Goal: Transaction & Acquisition: Purchase product/service

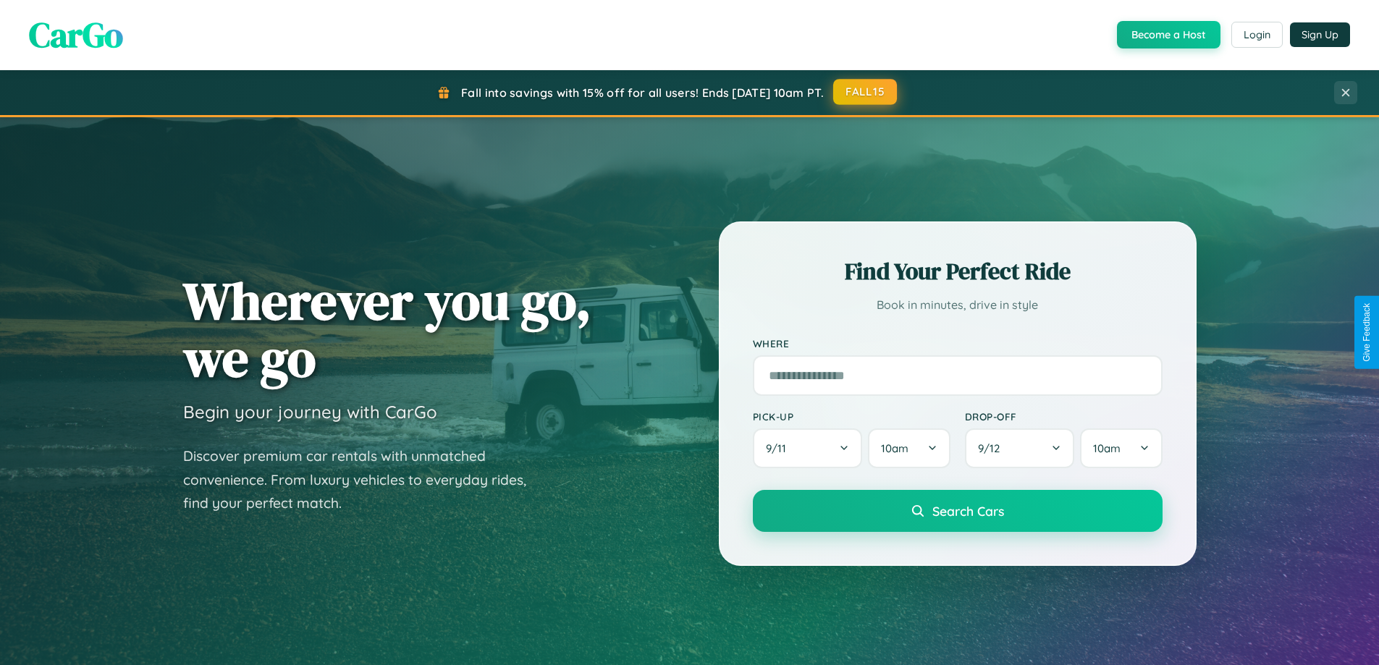
click at [865, 92] on button "FALL15" at bounding box center [865, 92] width 64 height 26
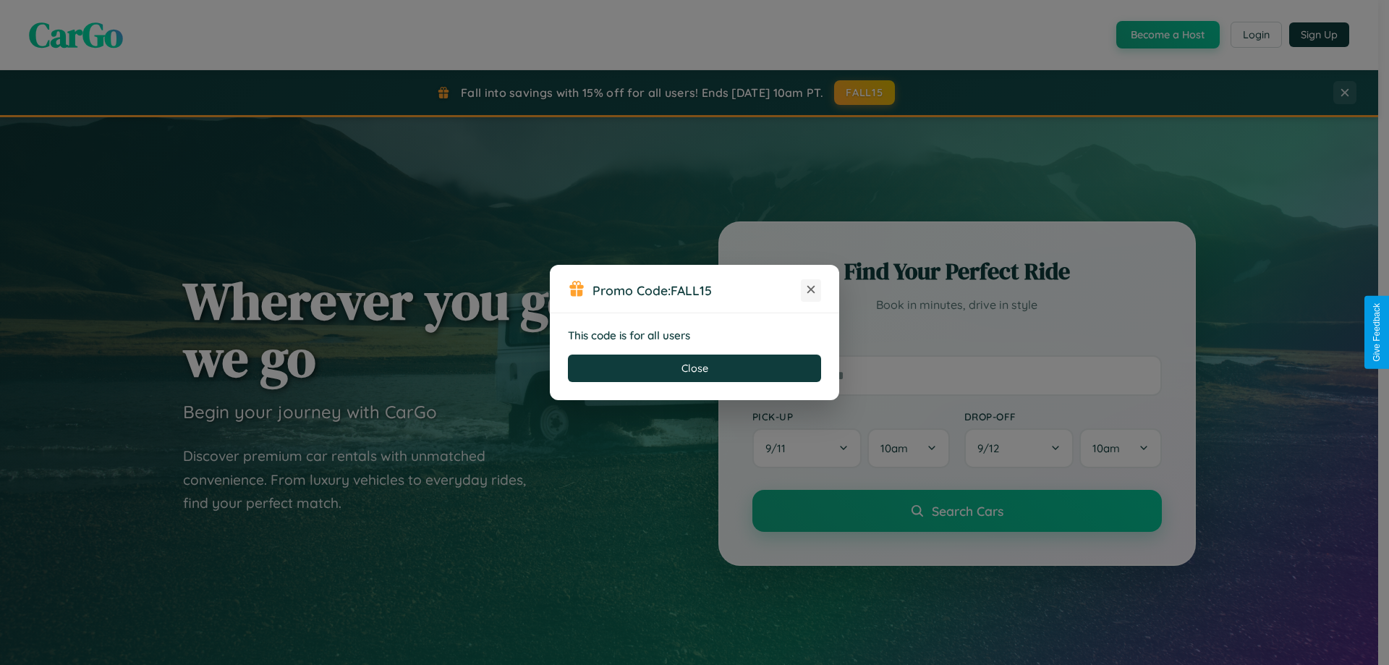
click at [811, 290] on icon at bounding box center [811, 289] width 14 height 14
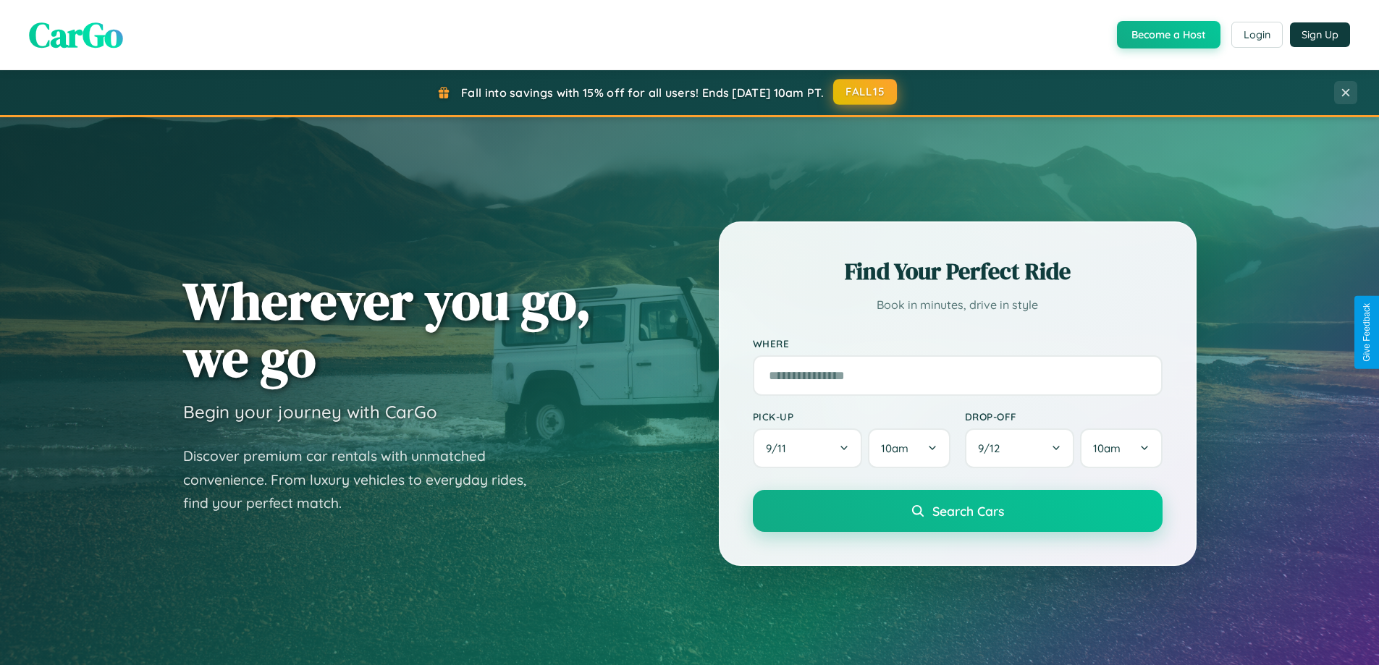
click at [865, 92] on button "FALL15" at bounding box center [865, 92] width 64 height 26
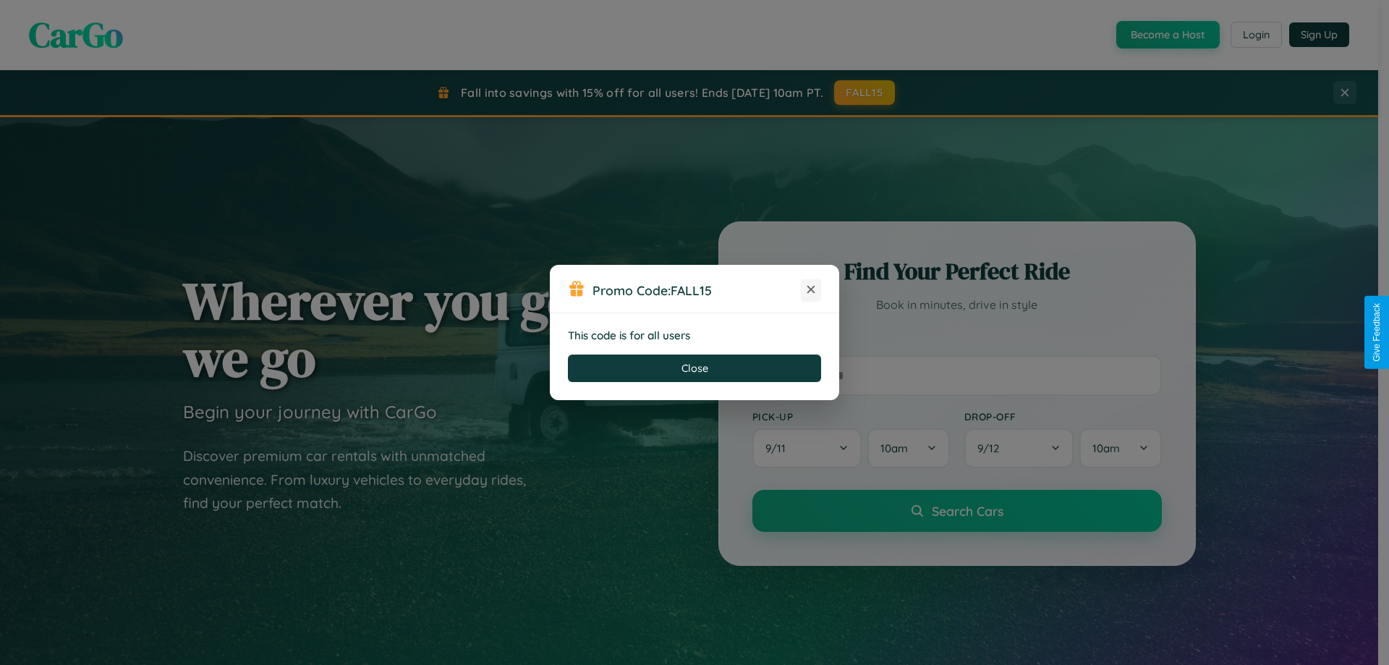
click at [811, 290] on icon at bounding box center [811, 289] width 14 height 14
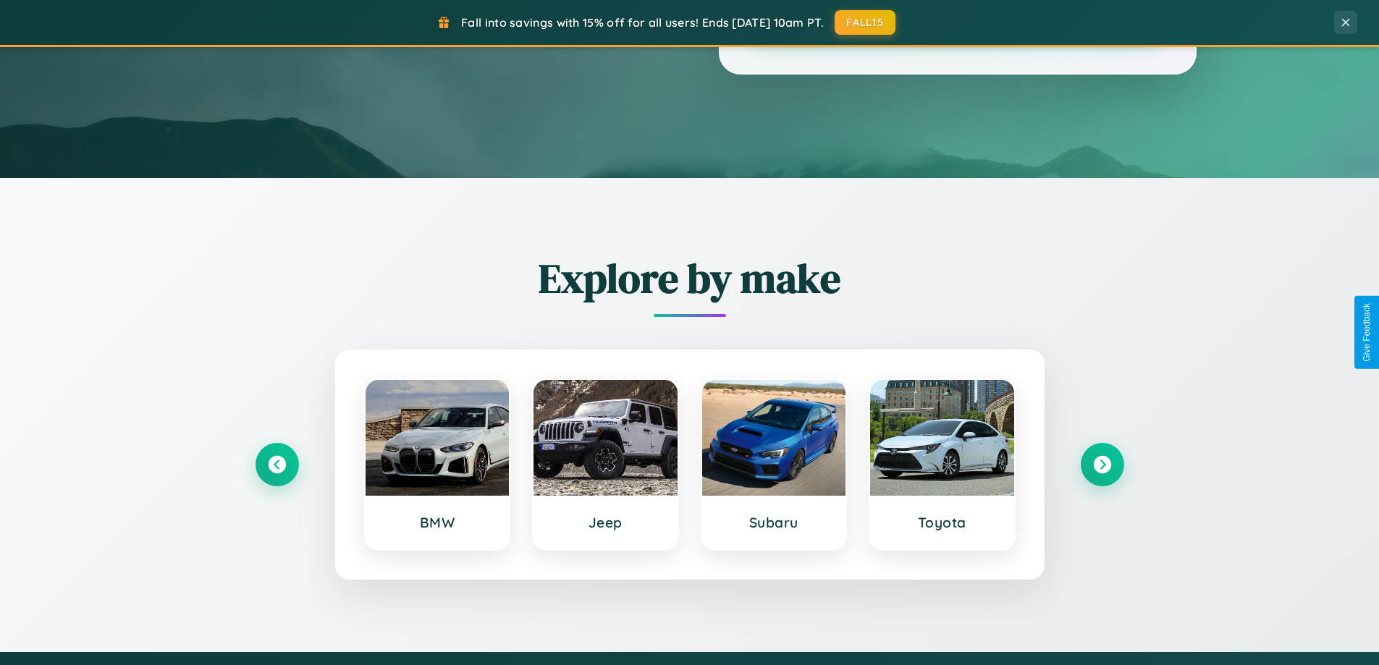
scroll to position [624, 0]
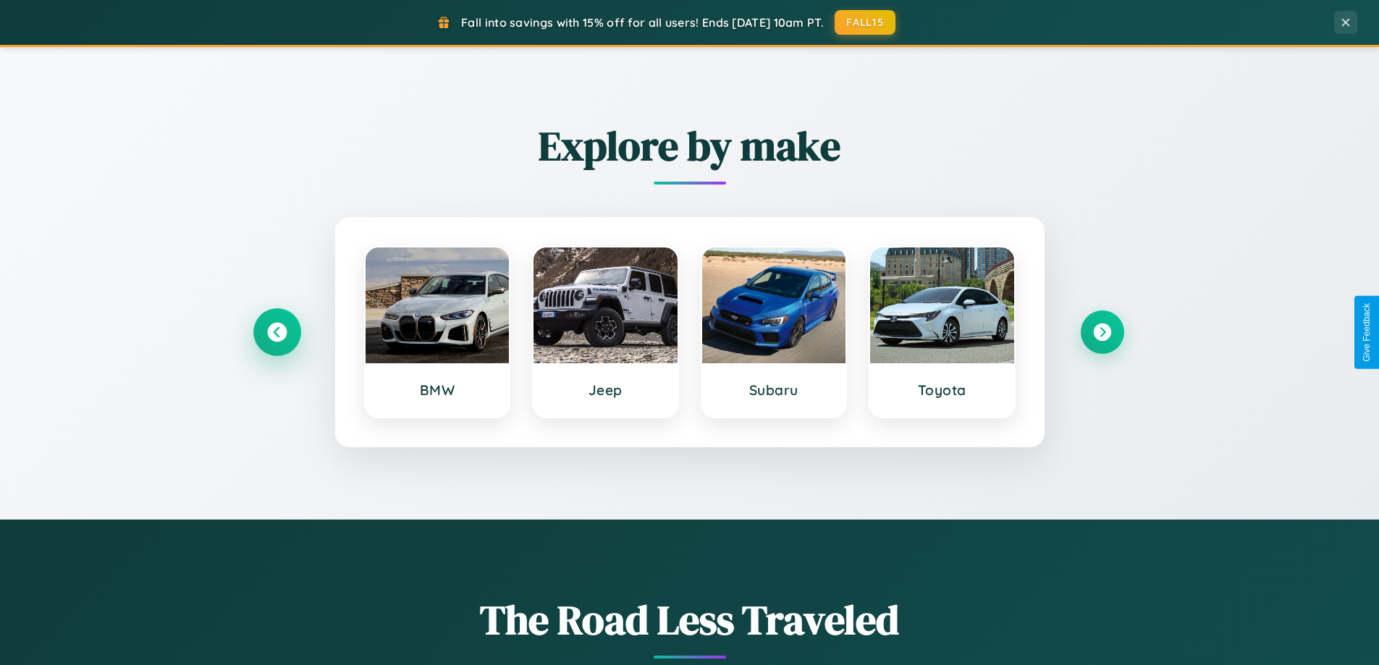
click at [276, 332] on icon at bounding box center [277, 333] width 20 height 20
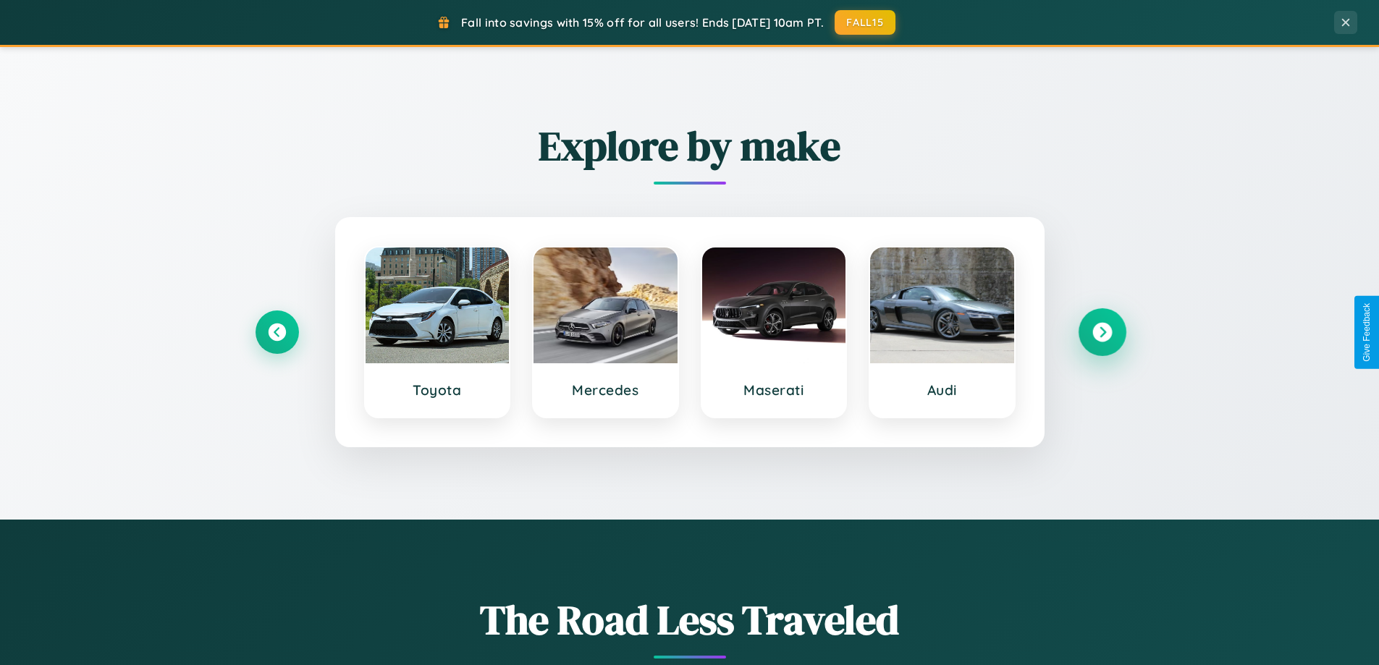
click at [1101, 332] on icon at bounding box center [1102, 333] width 20 height 20
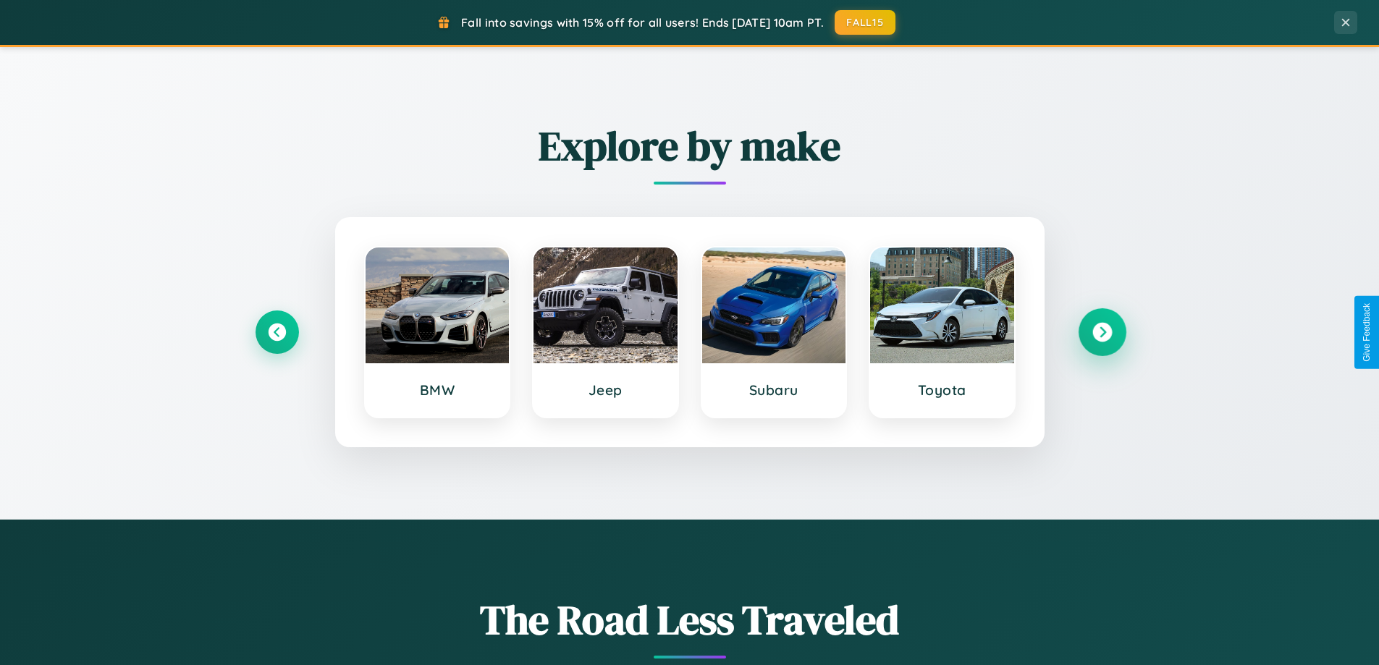
click at [1101, 332] on icon at bounding box center [1102, 333] width 20 height 20
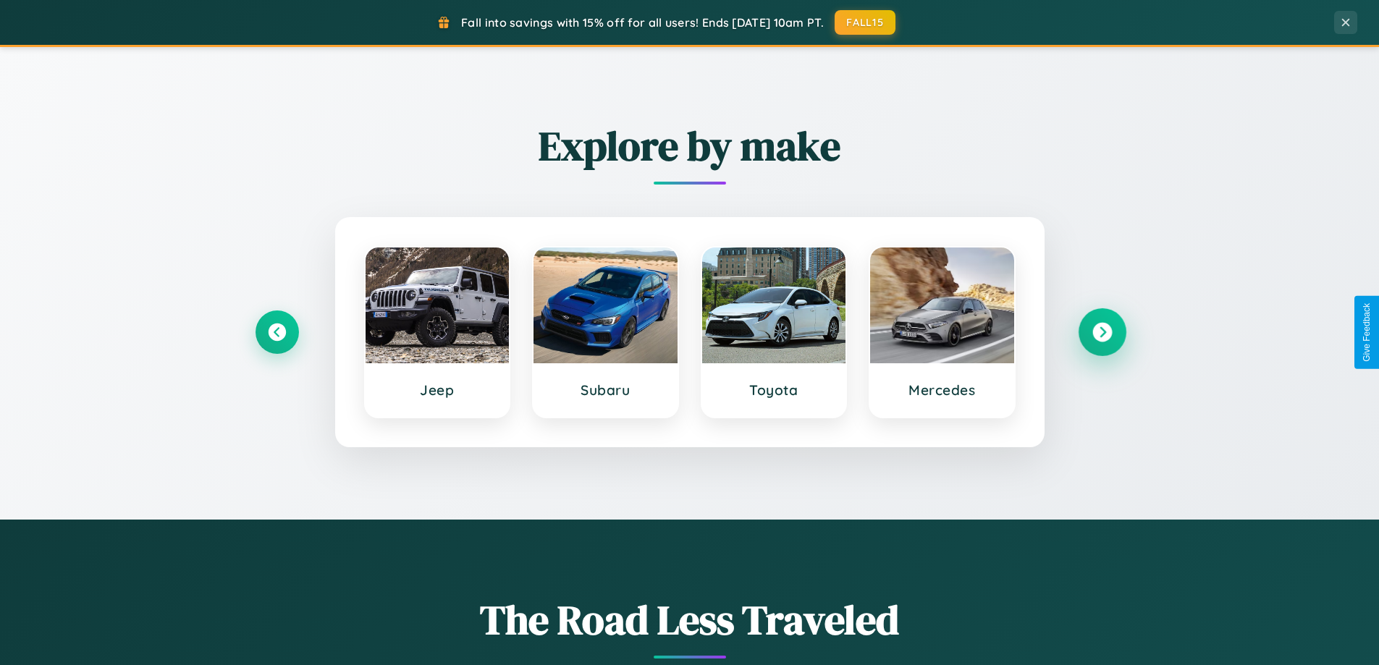
click at [1101, 332] on icon at bounding box center [1102, 333] width 20 height 20
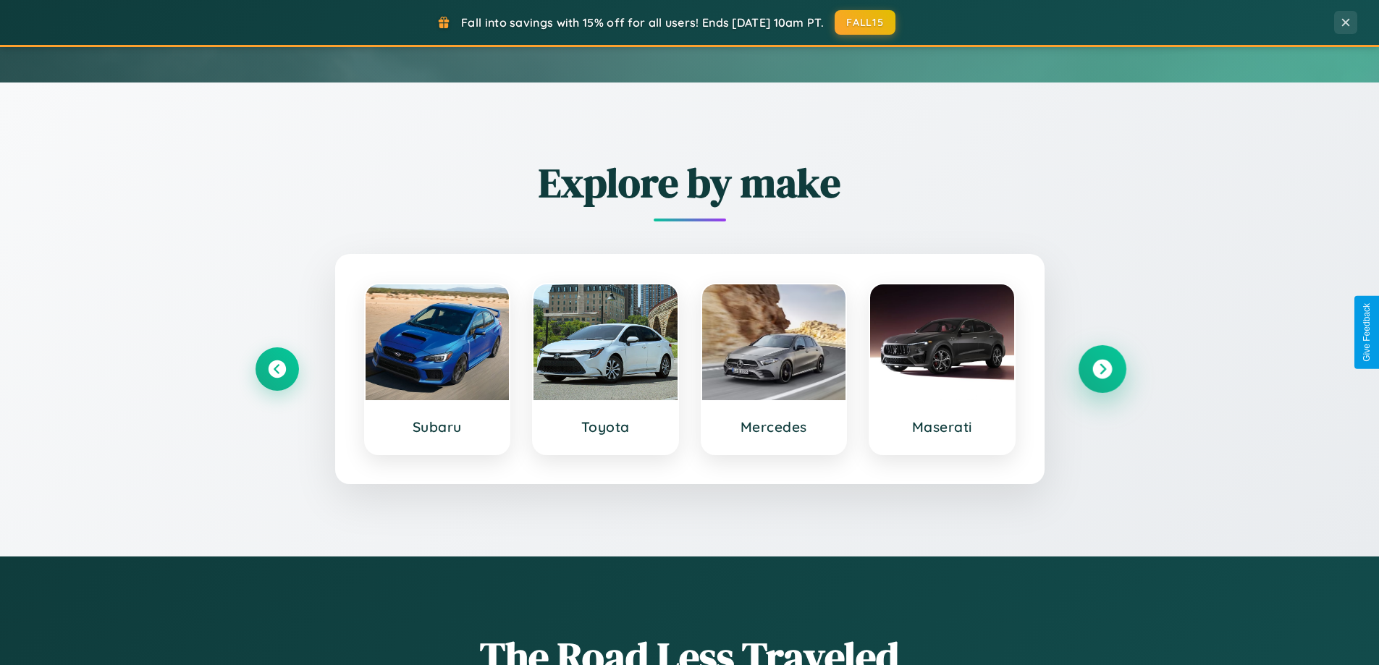
scroll to position [0, 0]
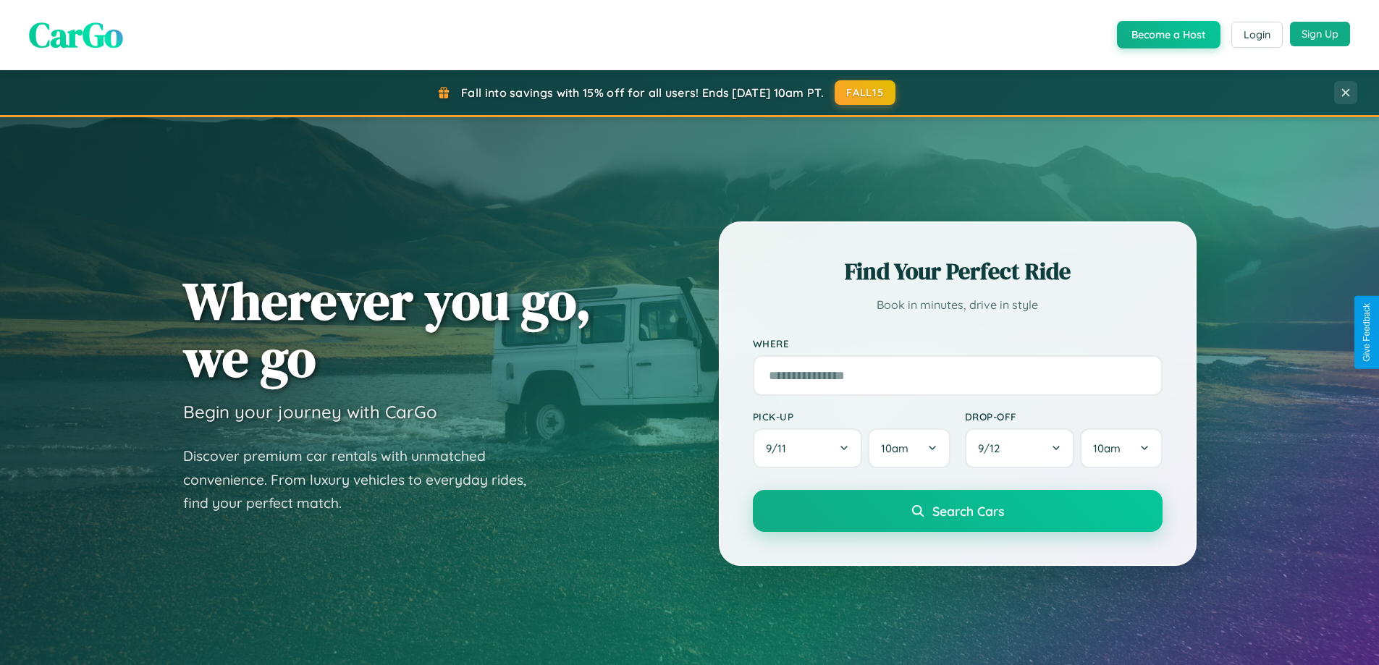
click at [1319, 35] on button "Sign Up" at bounding box center [1320, 34] width 60 height 25
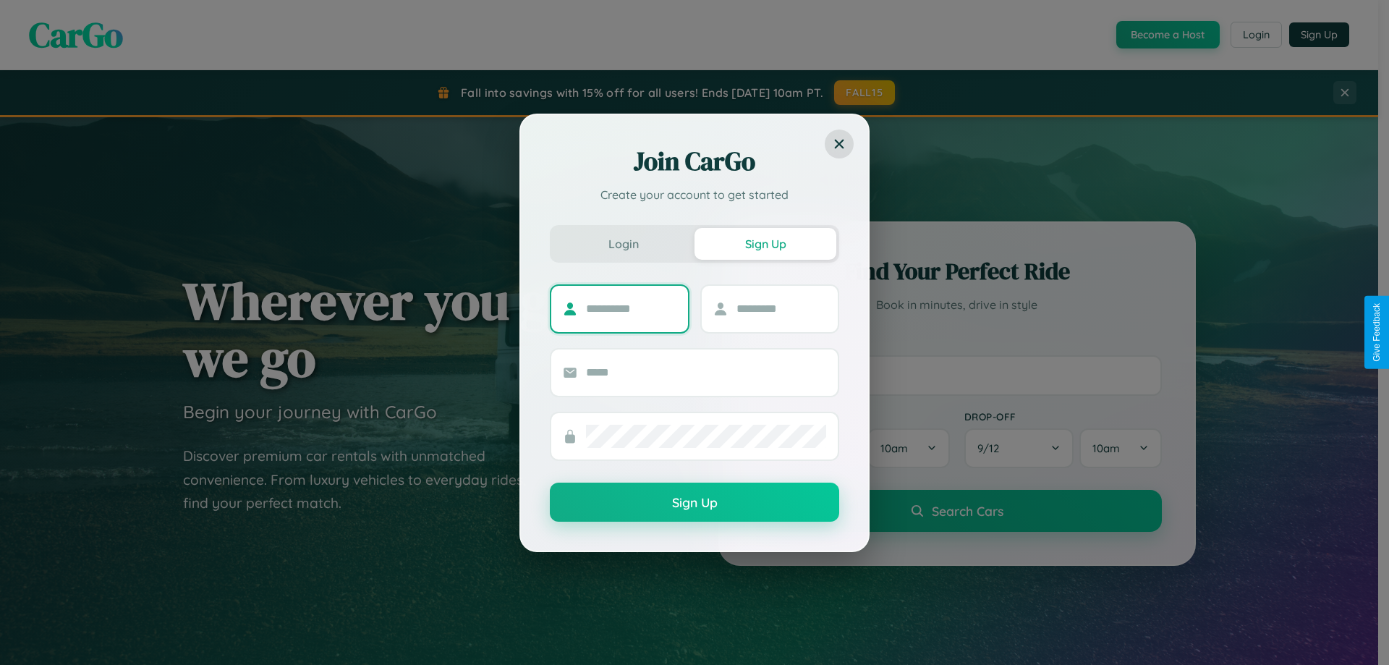
click at [631, 308] on input "text" at bounding box center [631, 308] width 90 height 23
type input "*******"
click at [781, 308] on input "text" at bounding box center [782, 308] width 90 height 23
type input "******"
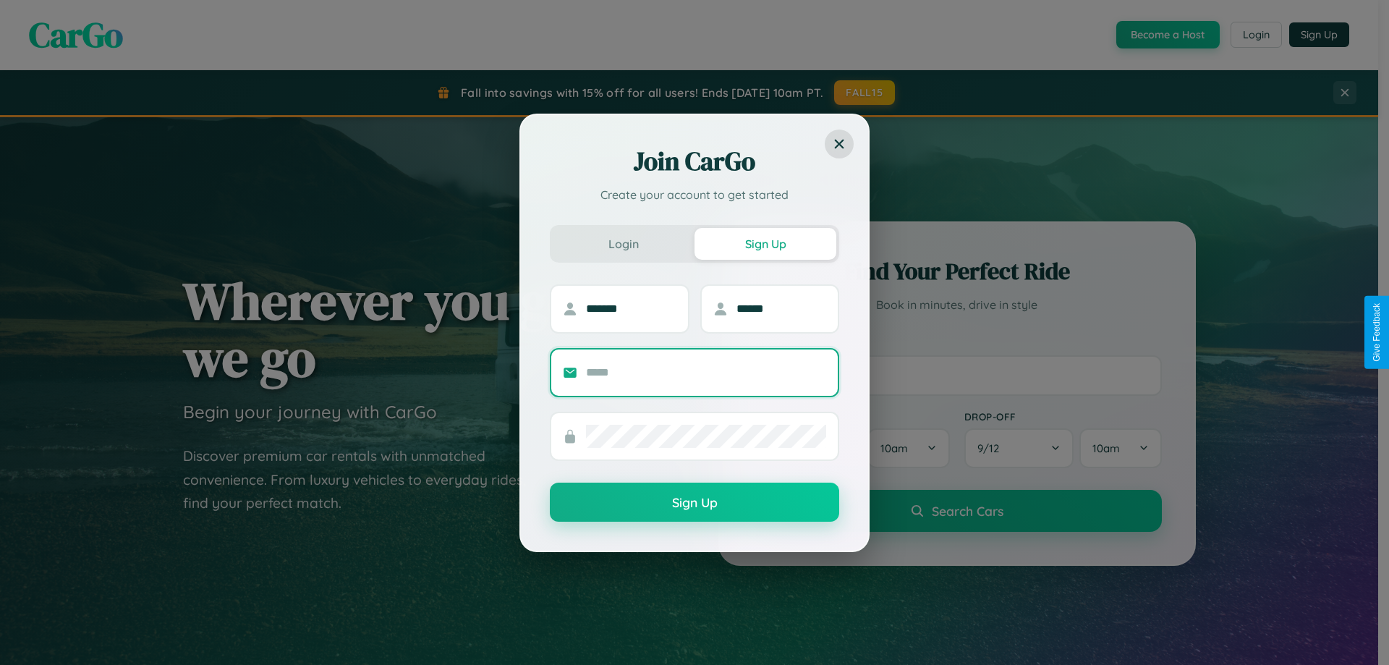
click at [706, 372] on input "text" at bounding box center [706, 372] width 240 height 23
type input "**********"
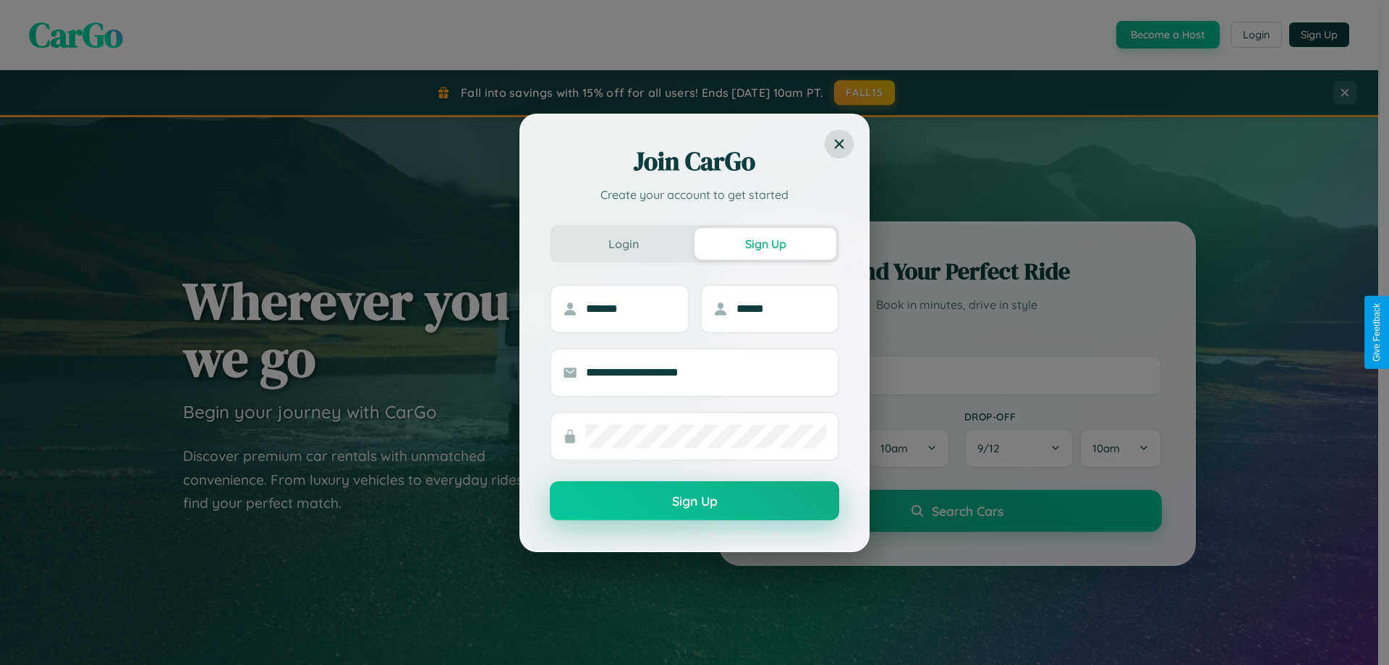
click at [695, 501] on button "Sign Up" at bounding box center [694, 500] width 289 height 39
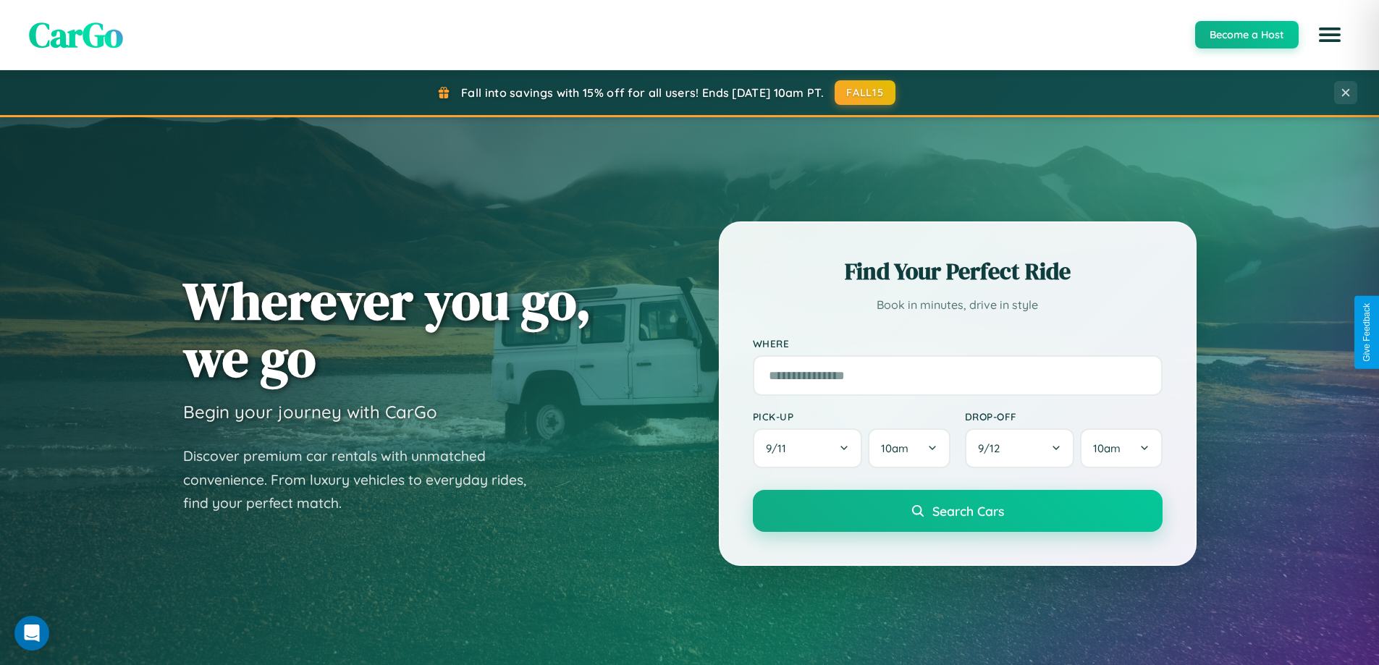
scroll to position [624, 0]
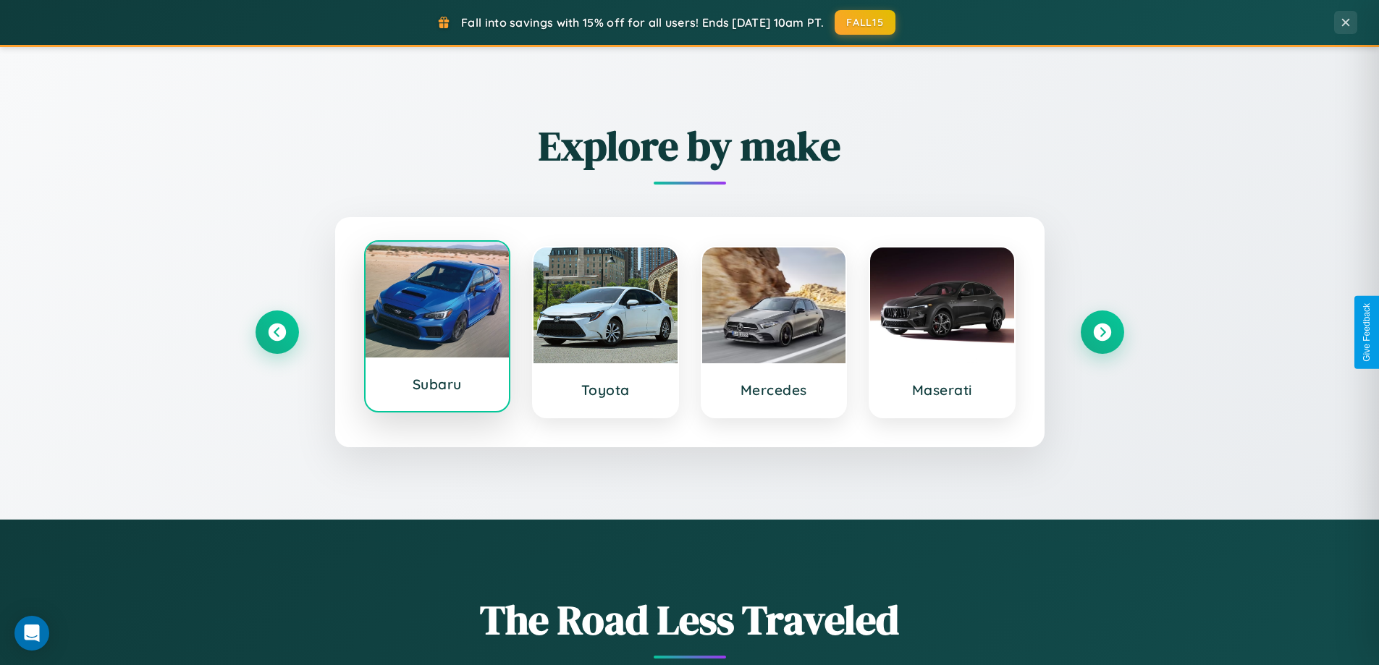
click at [436, 328] on div at bounding box center [437, 300] width 144 height 116
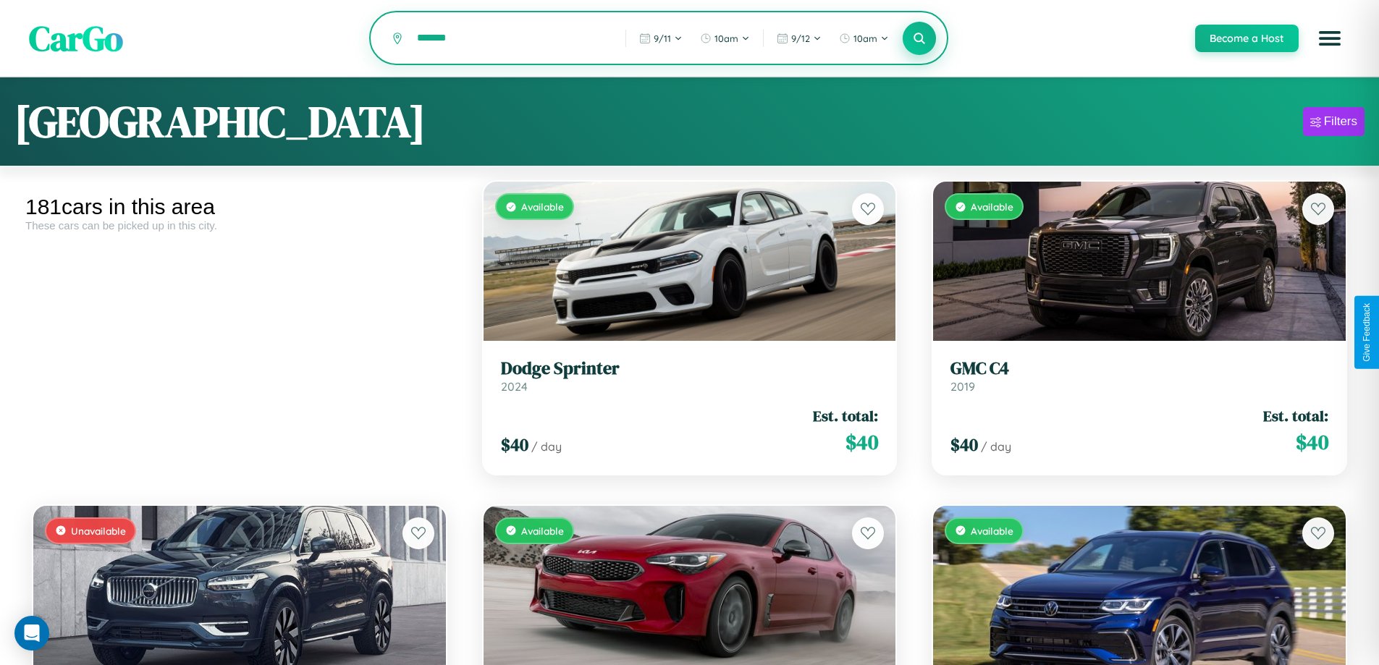
type input "*******"
click at [918, 39] on icon at bounding box center [920, 38] width 14 height 14
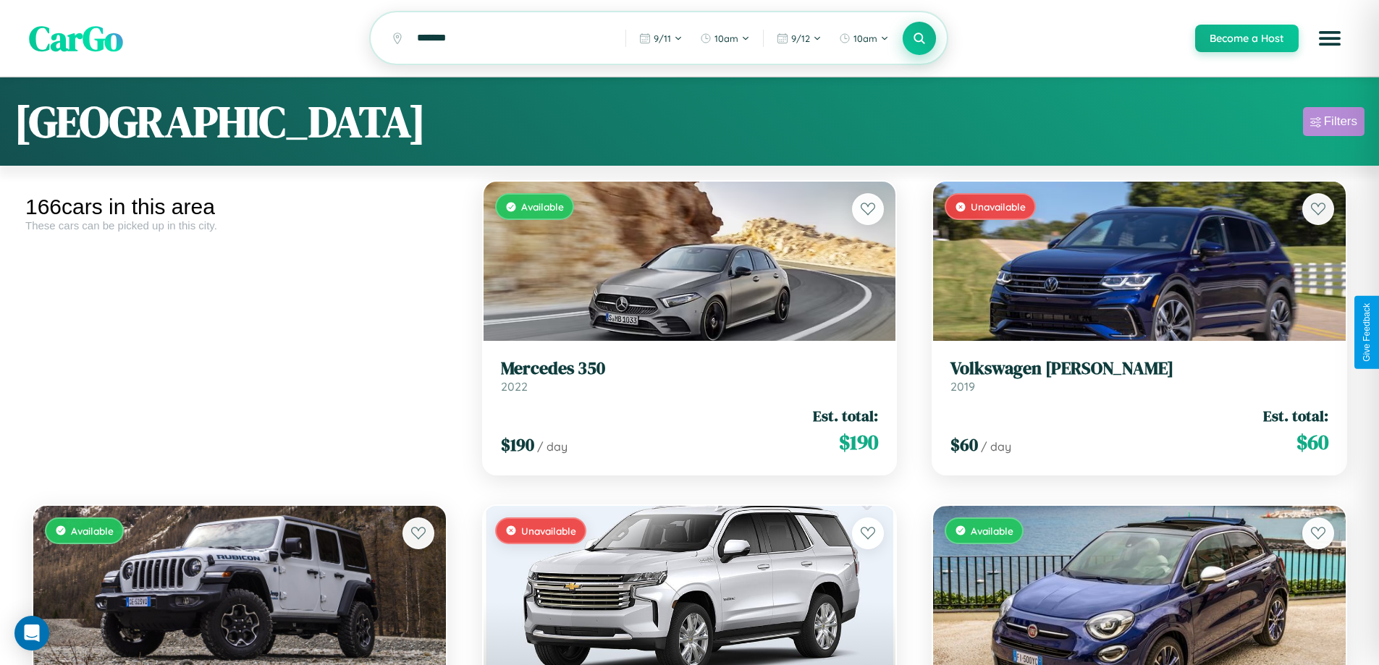
click at [1333, 124] on div "Filters" at bounding box center [1340, 121] width 33 height 14
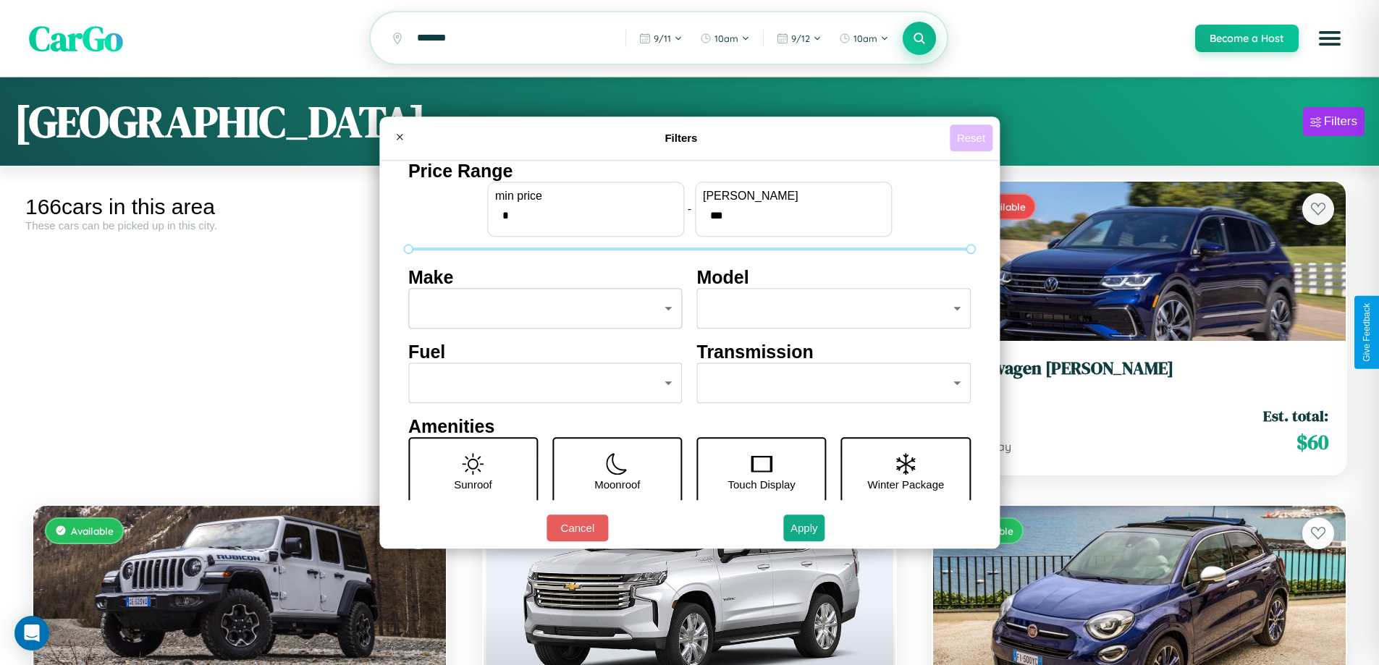
click at [973, 137] on button "Reset" at bounding box center [970, 137] width 43 height 27
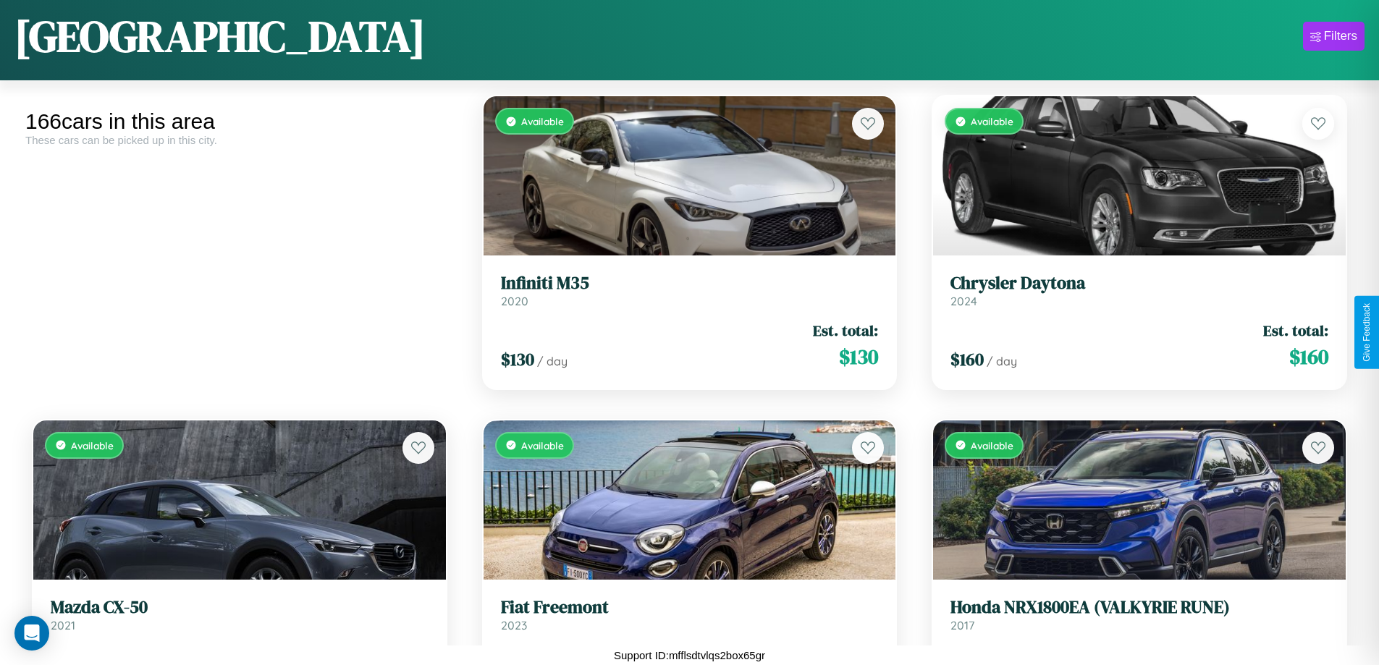
scroll to position [16189, 0]
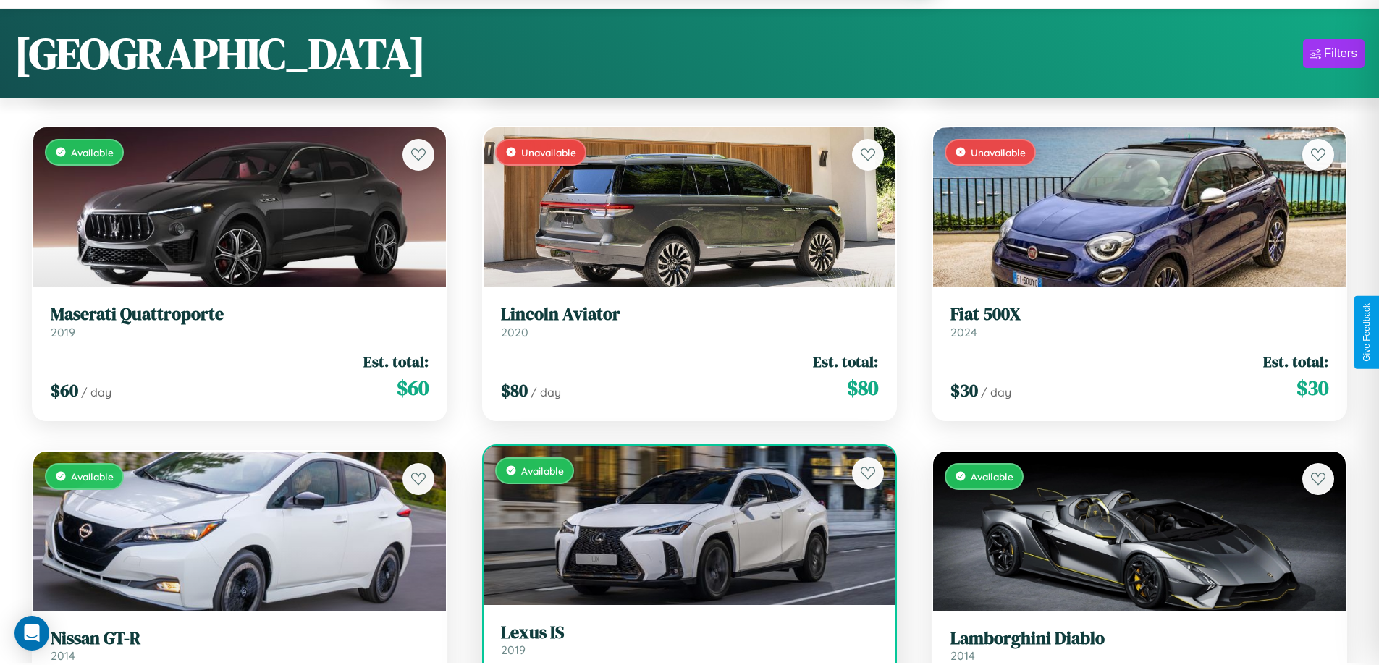
click at [683, 647] on link "Lexus IS 2019" at bounding box center [690, 639] width 378 height 35
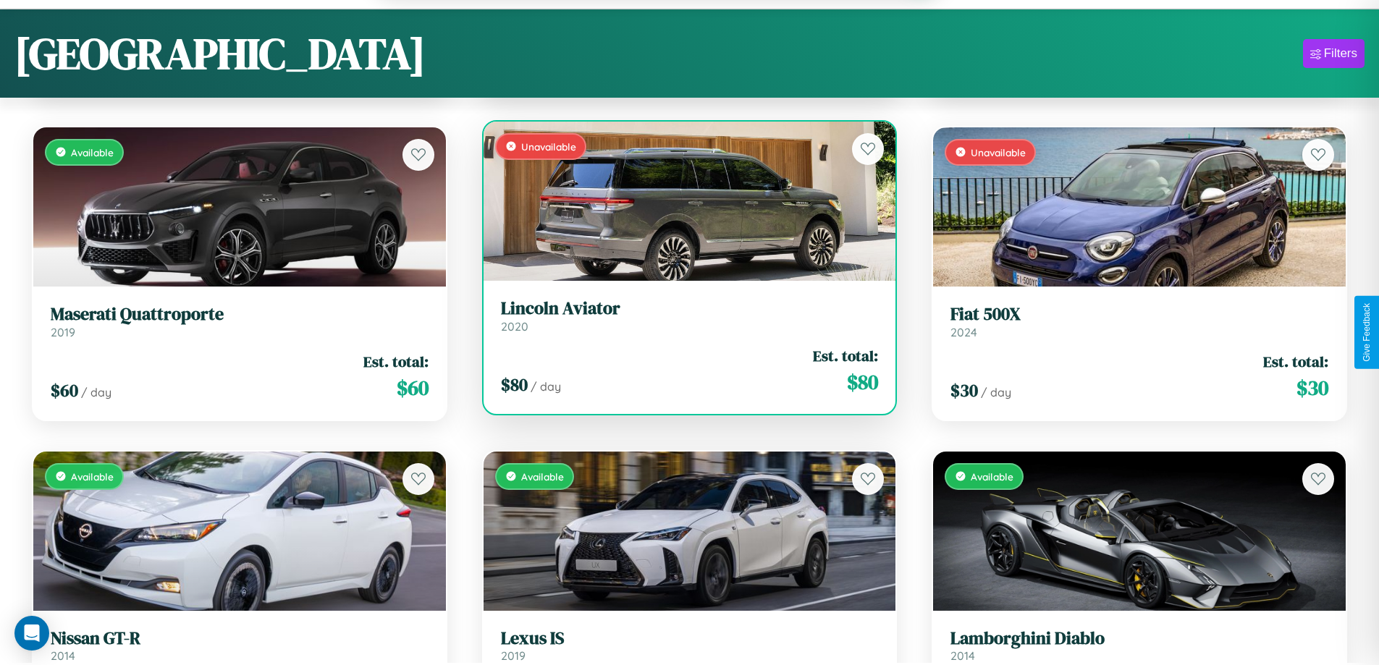
scroll to position [4416, 0]
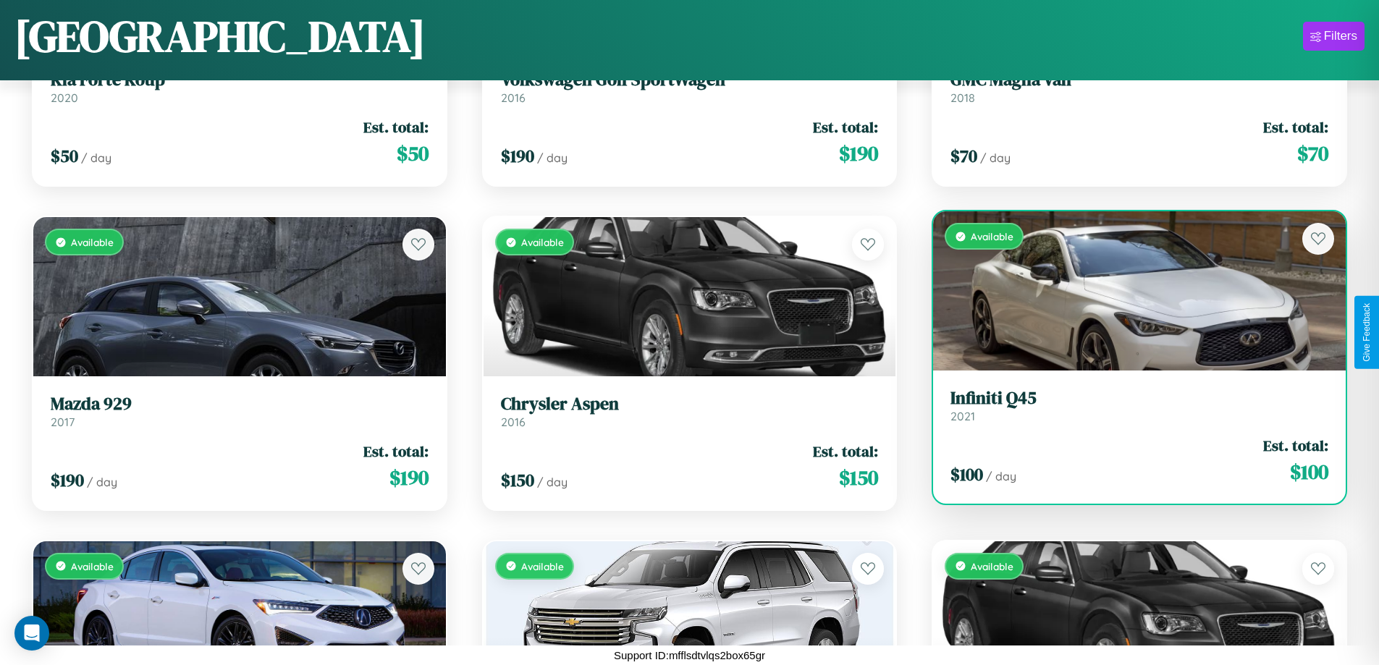
click at [1130, 410] on link "Infiniti Q45 2021" at bounding box center [1139, 405] width 378 height 35
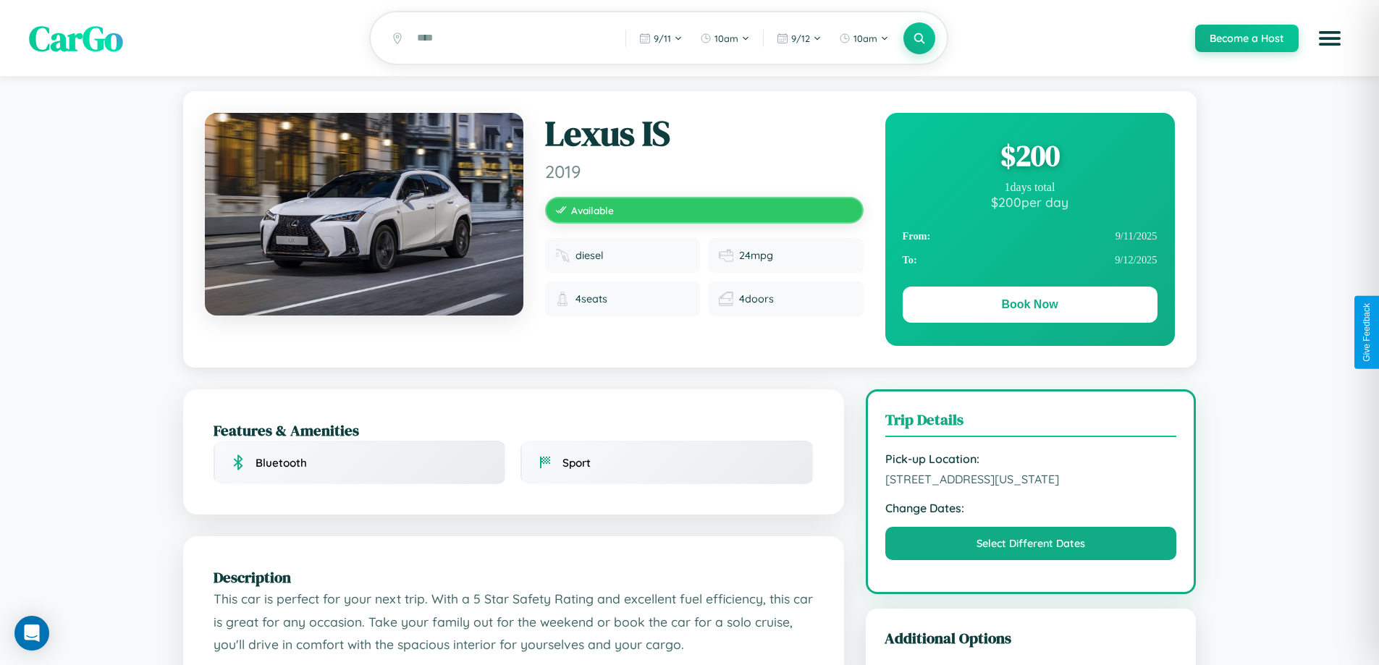
click at [1029, 158] on div "$ 200" at bounding box center [1029, 155] width 255 height 39
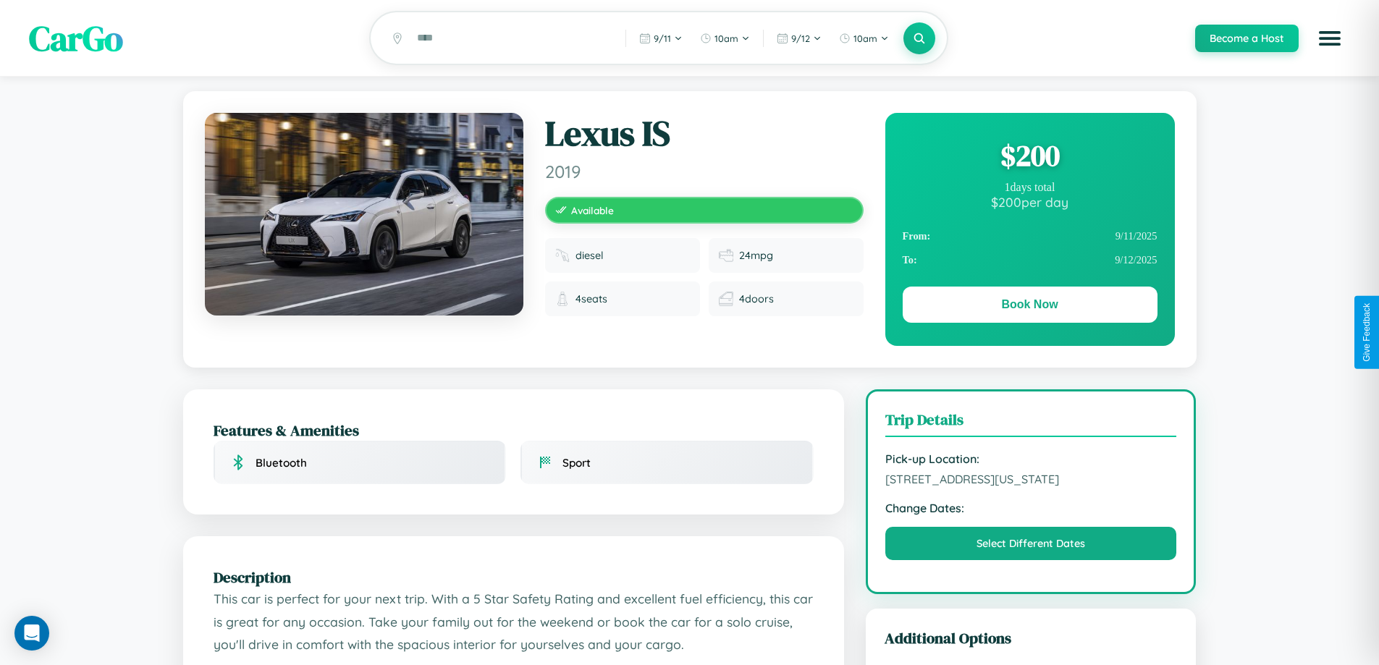
click at [1029, 158] on div "$ 200" at bounding box center [1029, 155] width 255 height 39
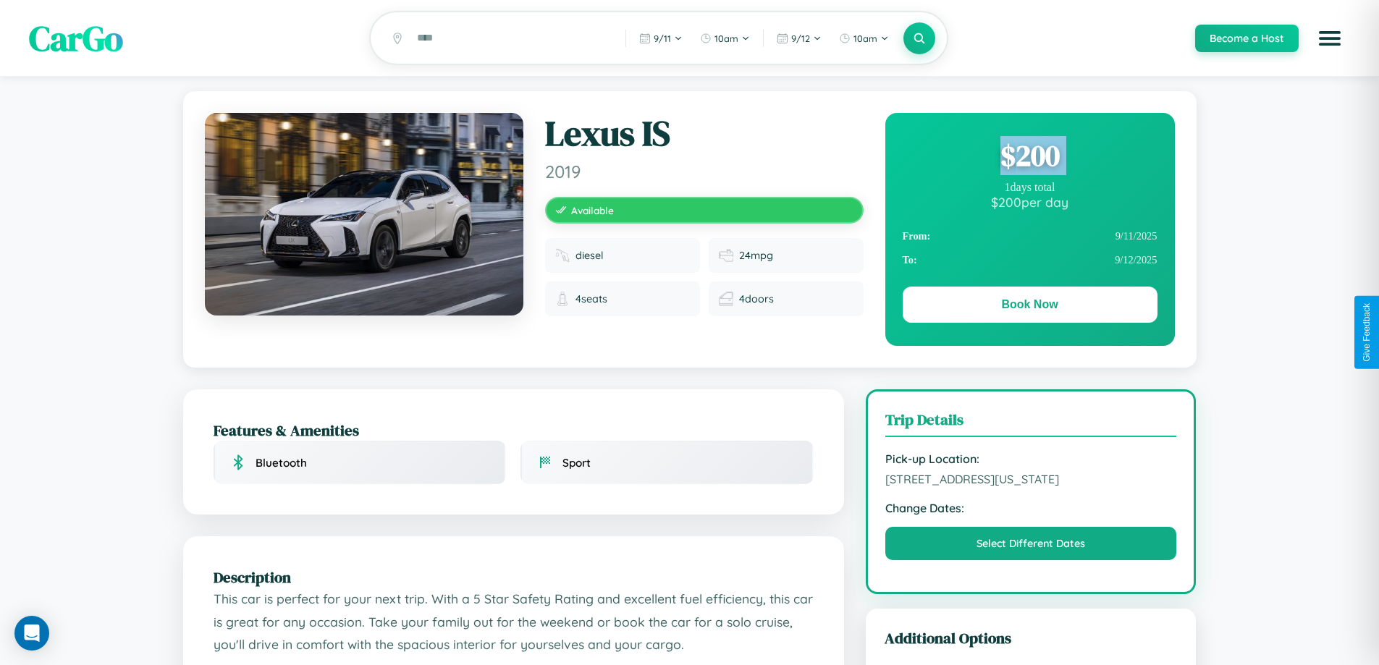
click at [1029, 158] on div "$ 200" at bounding box center [1029, 155] width 255 height 39
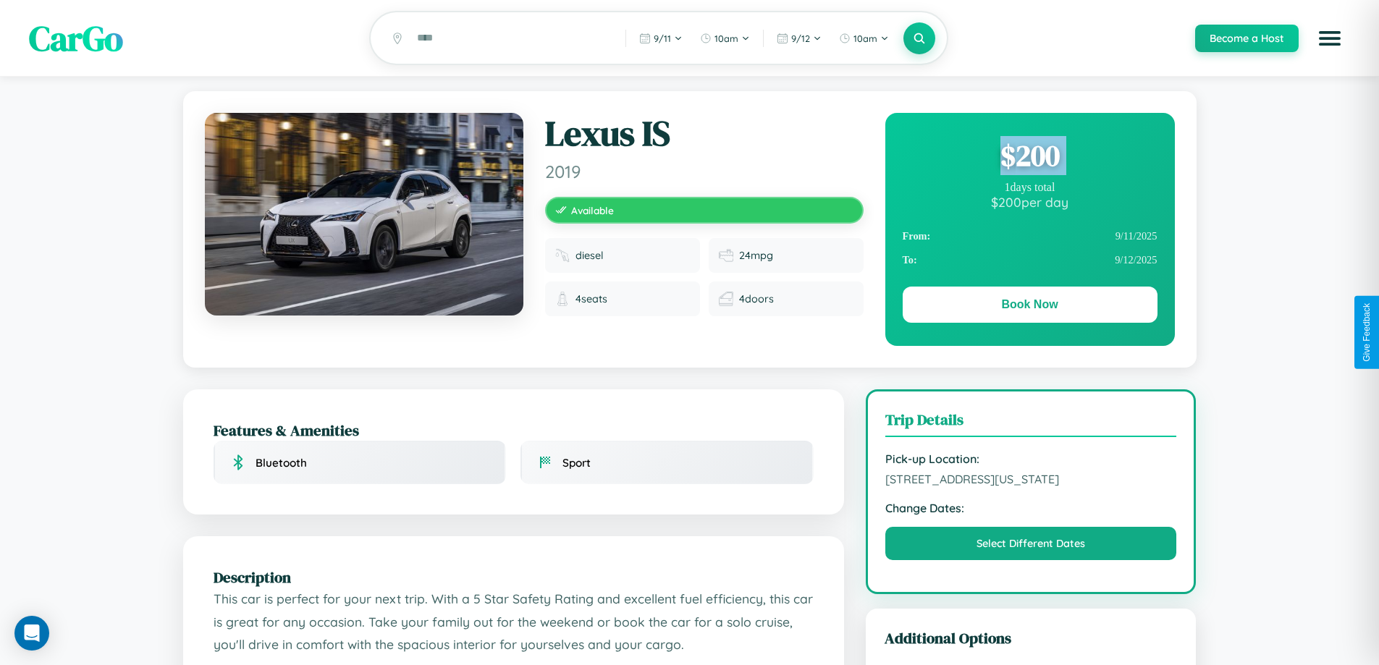
click at [1029, 158] on div "$ 200" at bounding box center [1029, 155] width 255 height 39
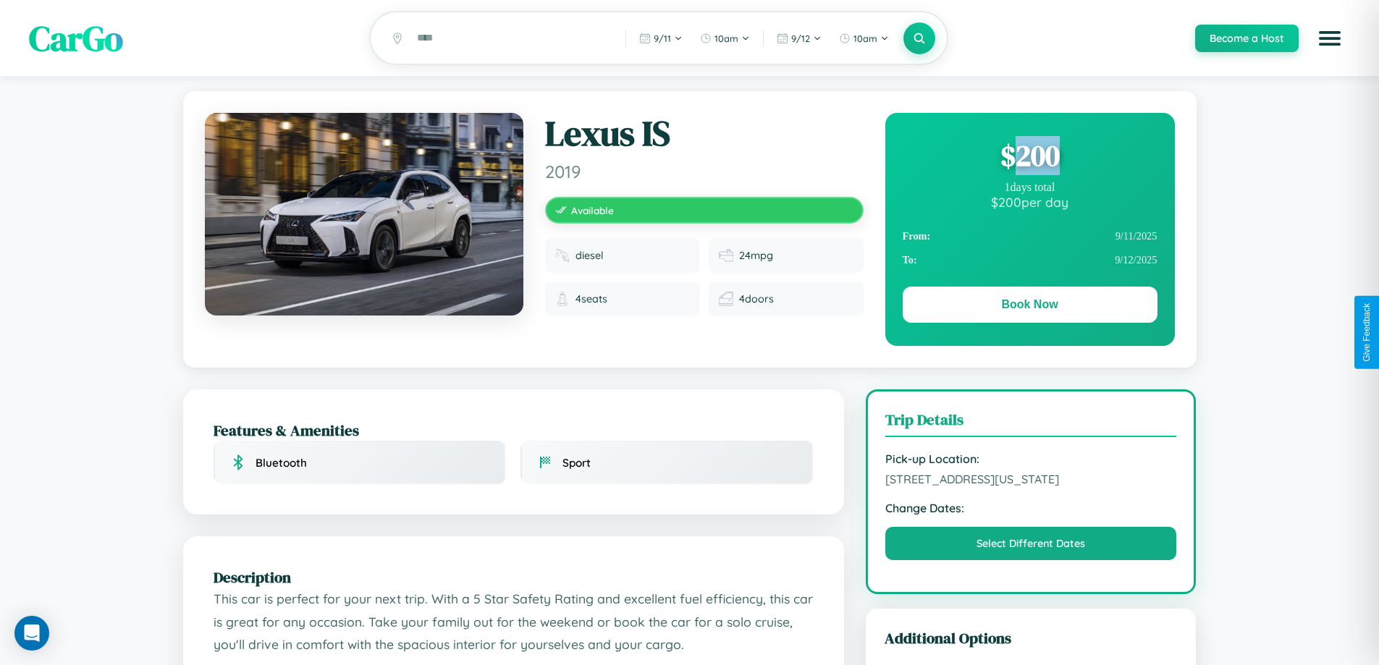
click at [1029, 158] on div "$ 200" at bounding box center [1029, 155] width 255 height 39
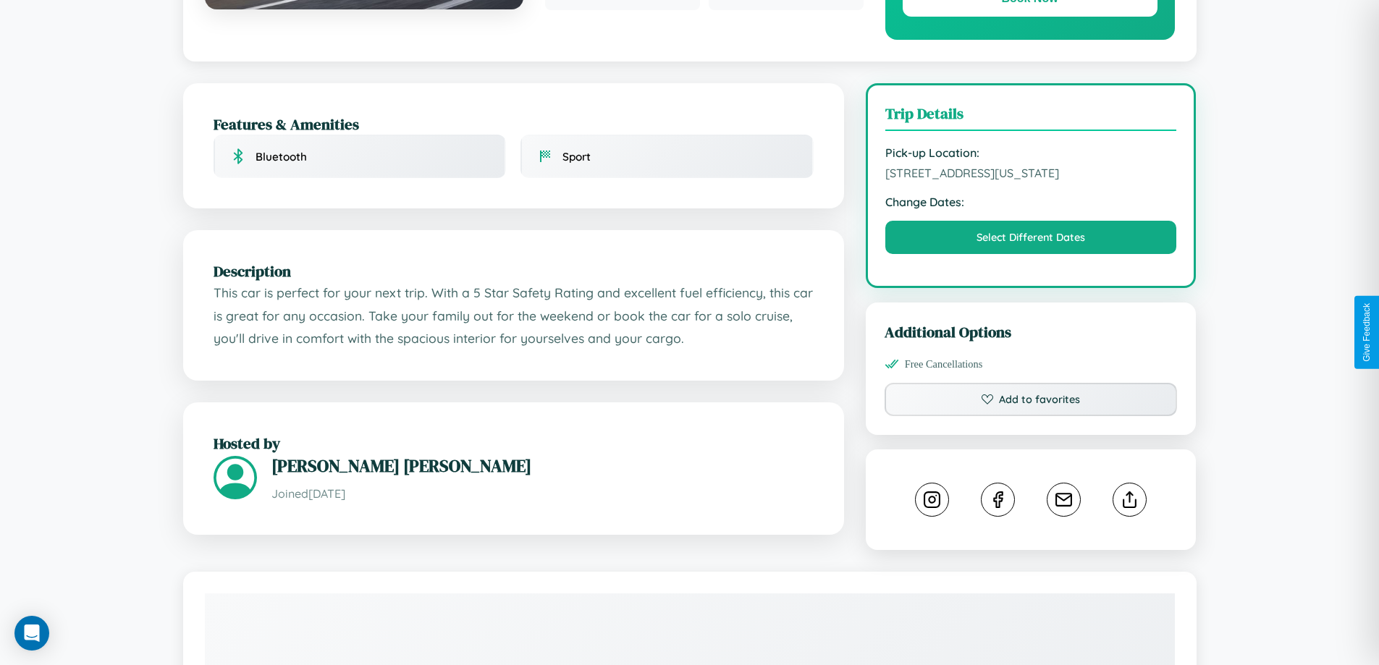
scroll to position [376, 0]
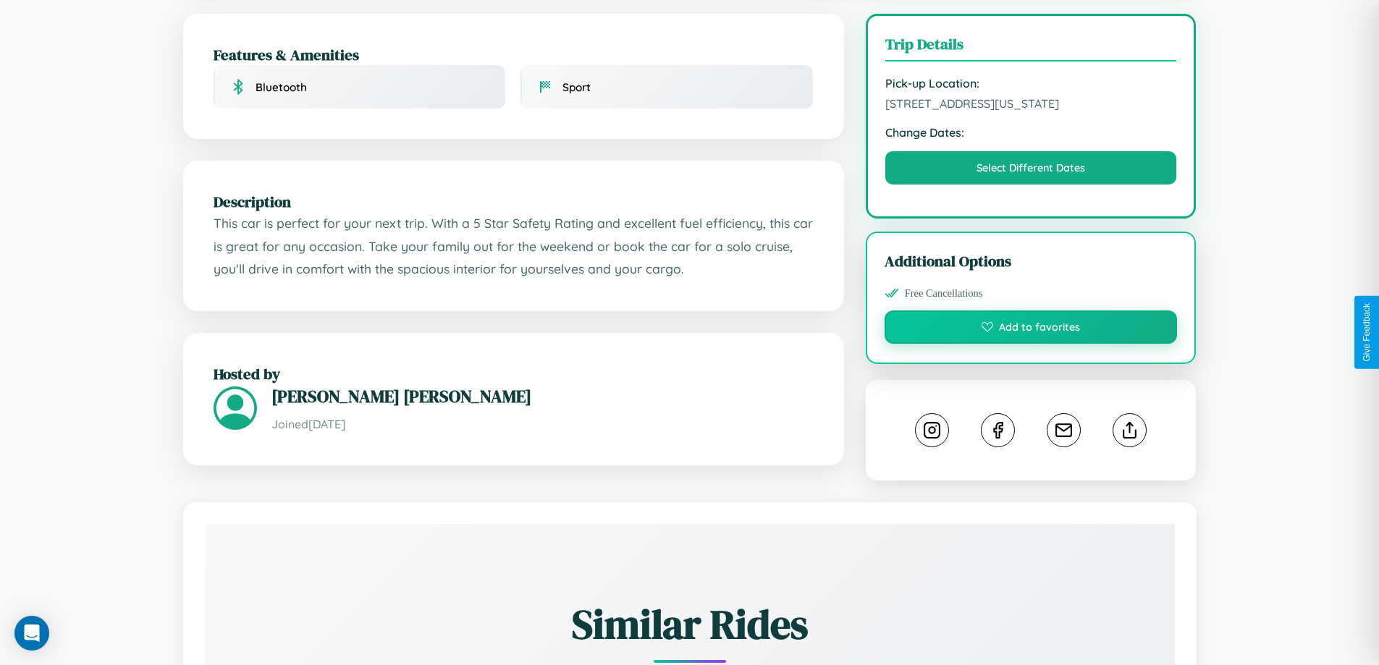
click at [1030, 329] on button "Add to favorites" at bounding box center [1030, 326] width 293 height 33
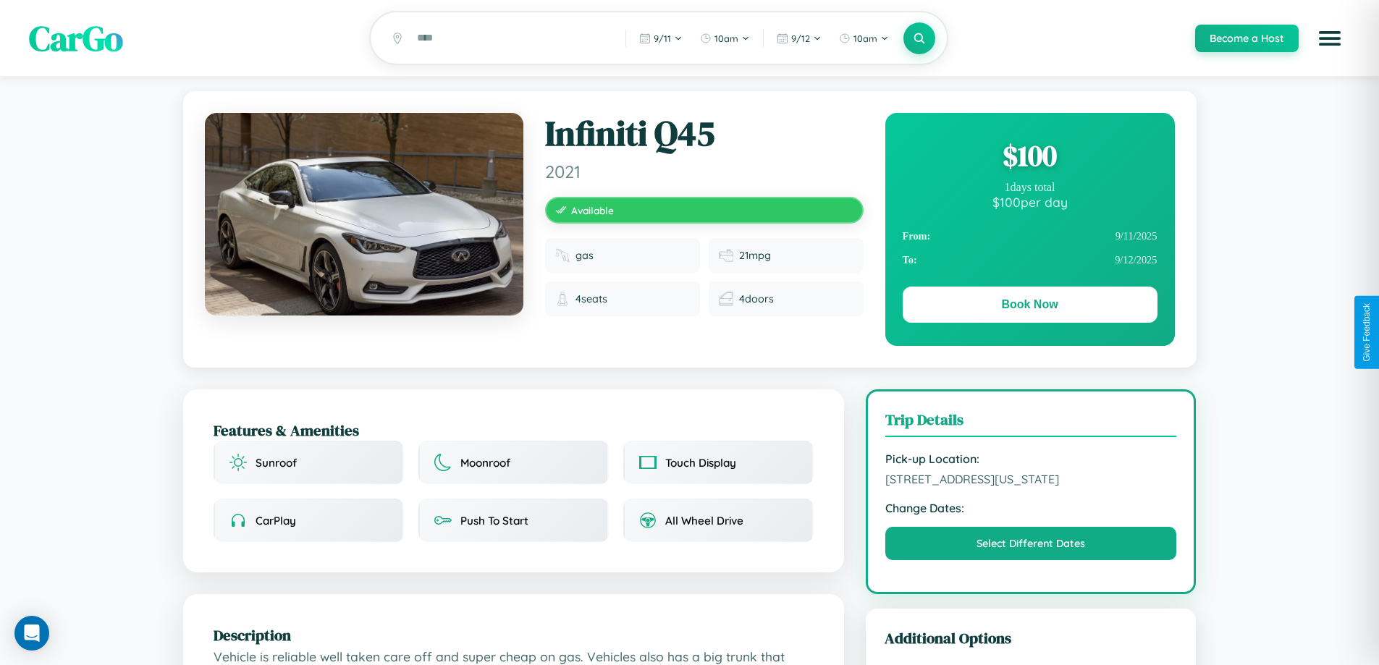
scroll to position [376, 0]
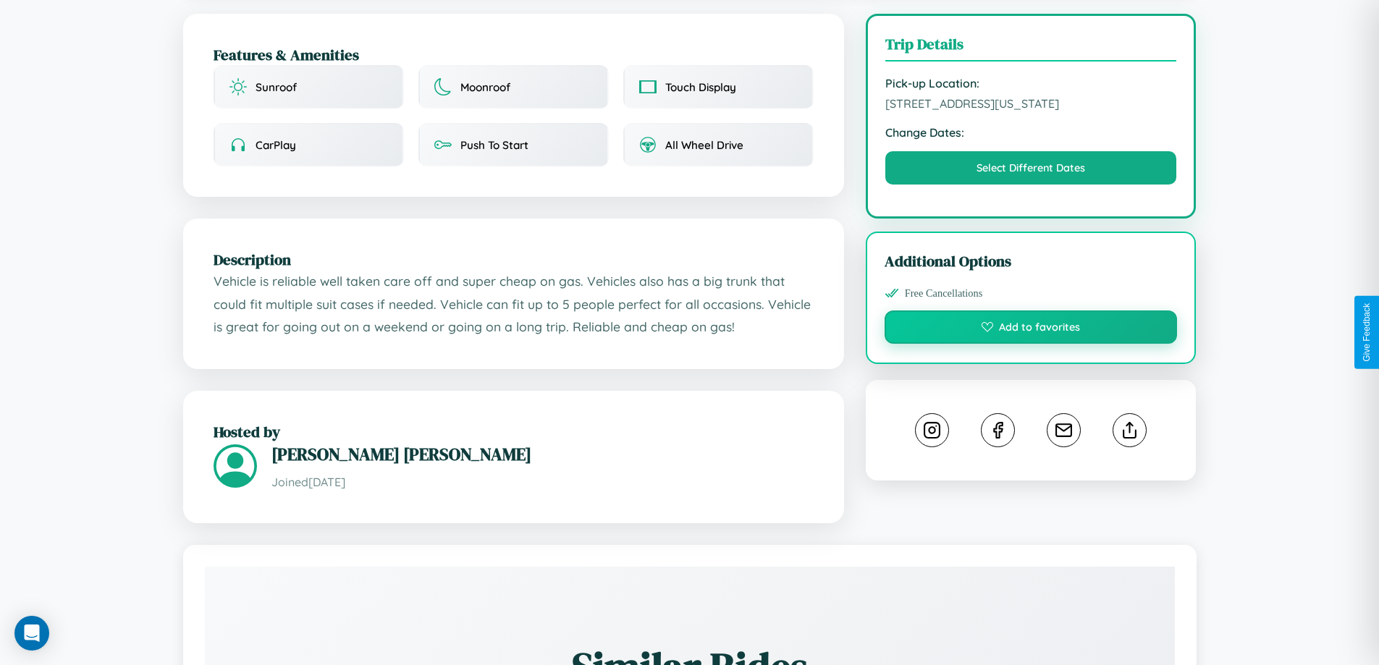
click at [1030, 329] on button "Add to favorites" at bounding box center [1030, 326] width 293 height 33
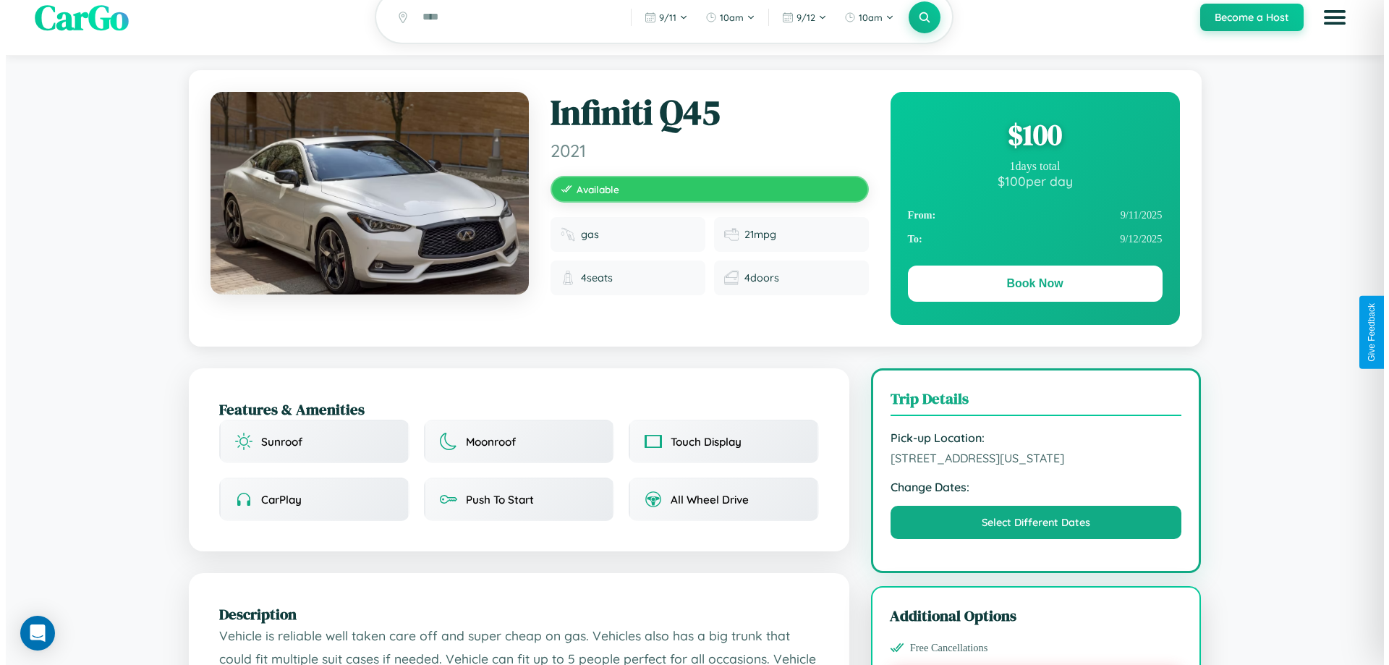
scroll to position [0, 0]
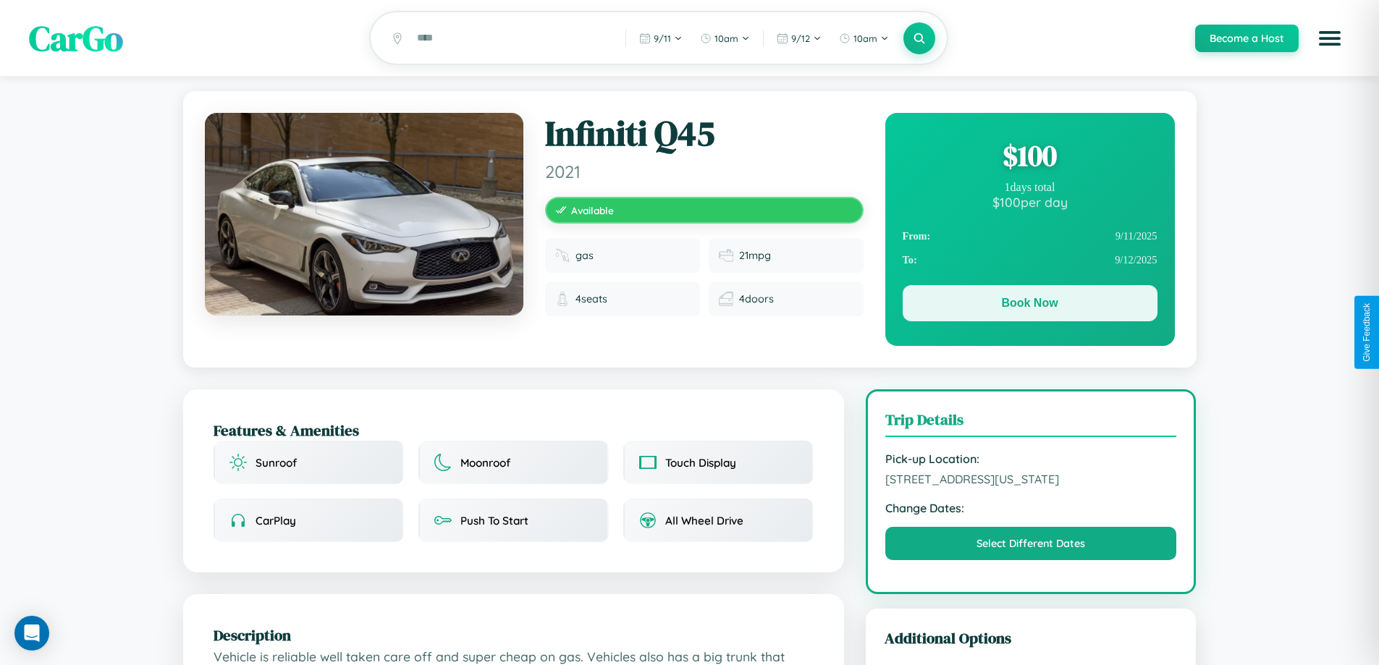
click at [1029, 307] on button "Book Now" at bounding box center [1029, 303] width 255 height 36
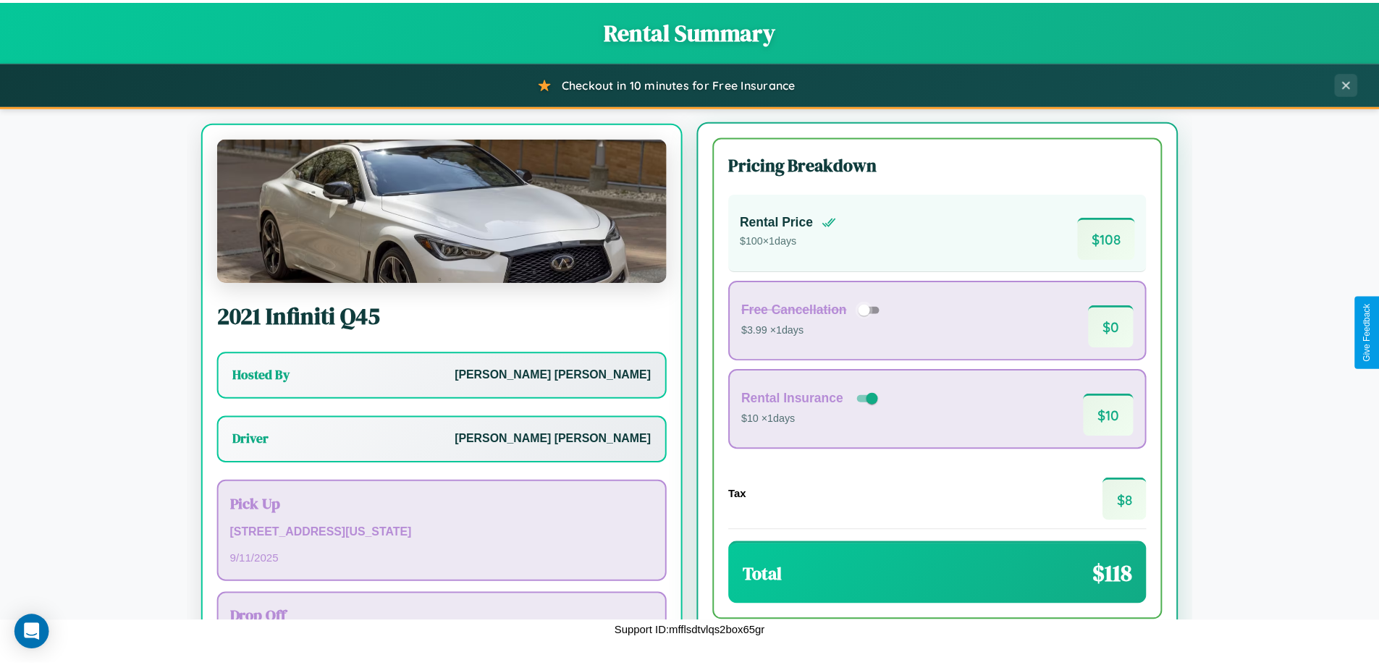
scroll to position [67, 0]
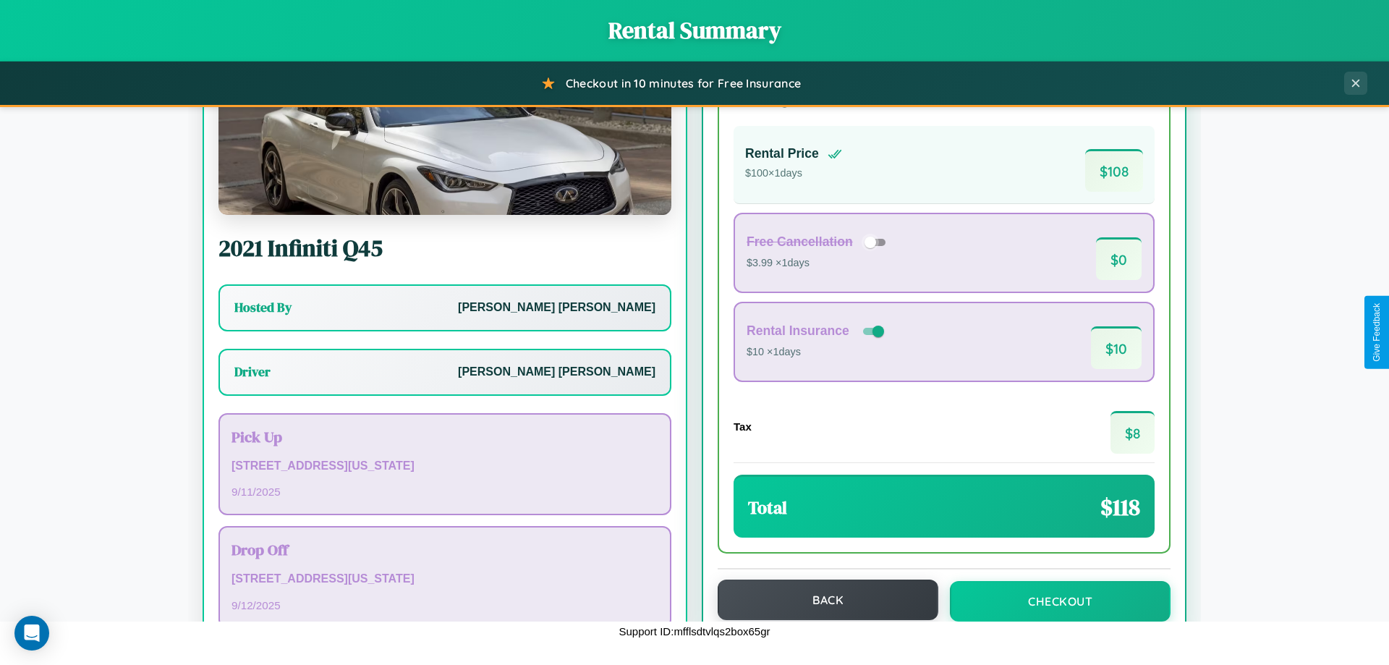
click at [821, 600] on button "Back" at bounding box center [828, 600] width 221 height 41
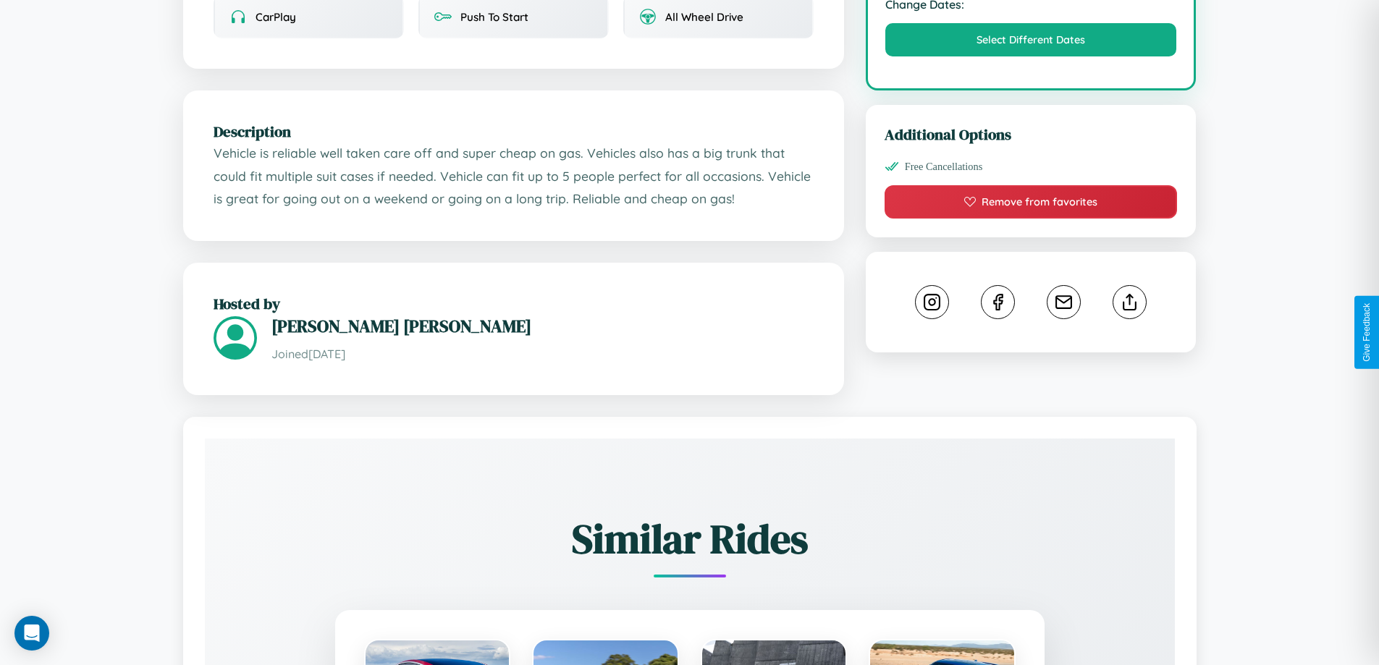
scroll to position [848, 0]
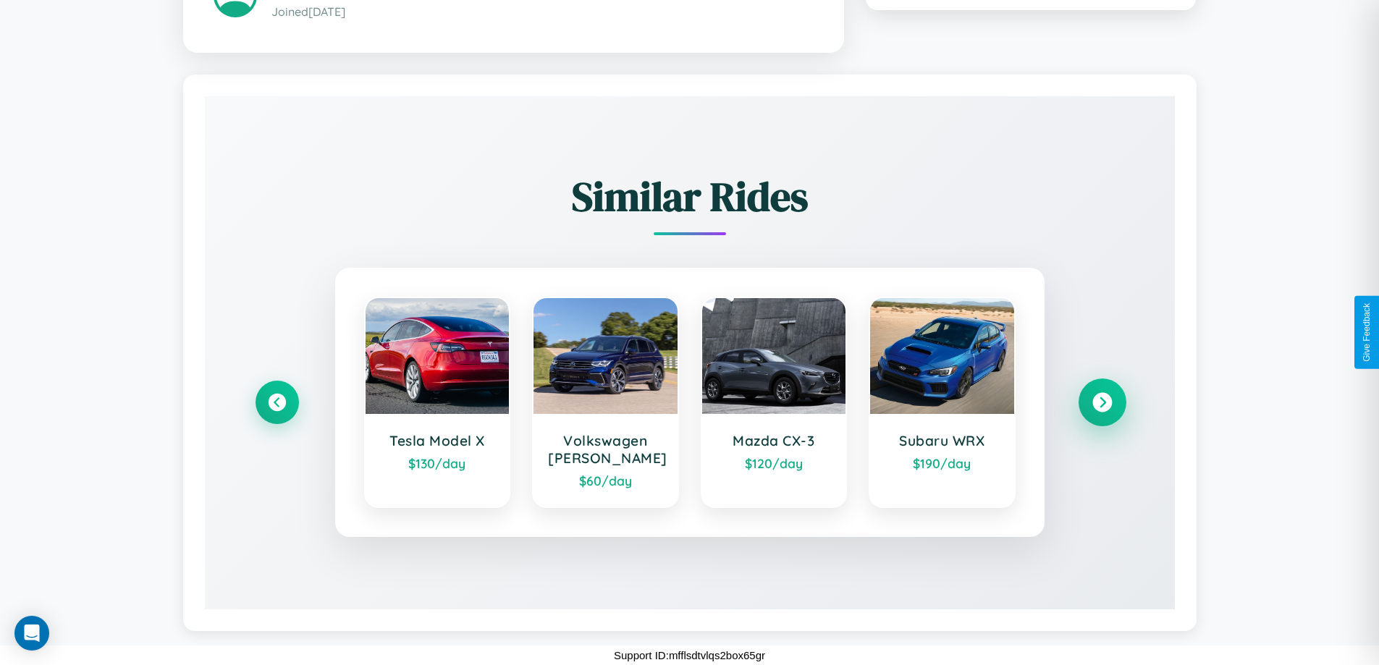
click at [1101, 402] on icon at bounding box center [1102, 402] width 20 height 20
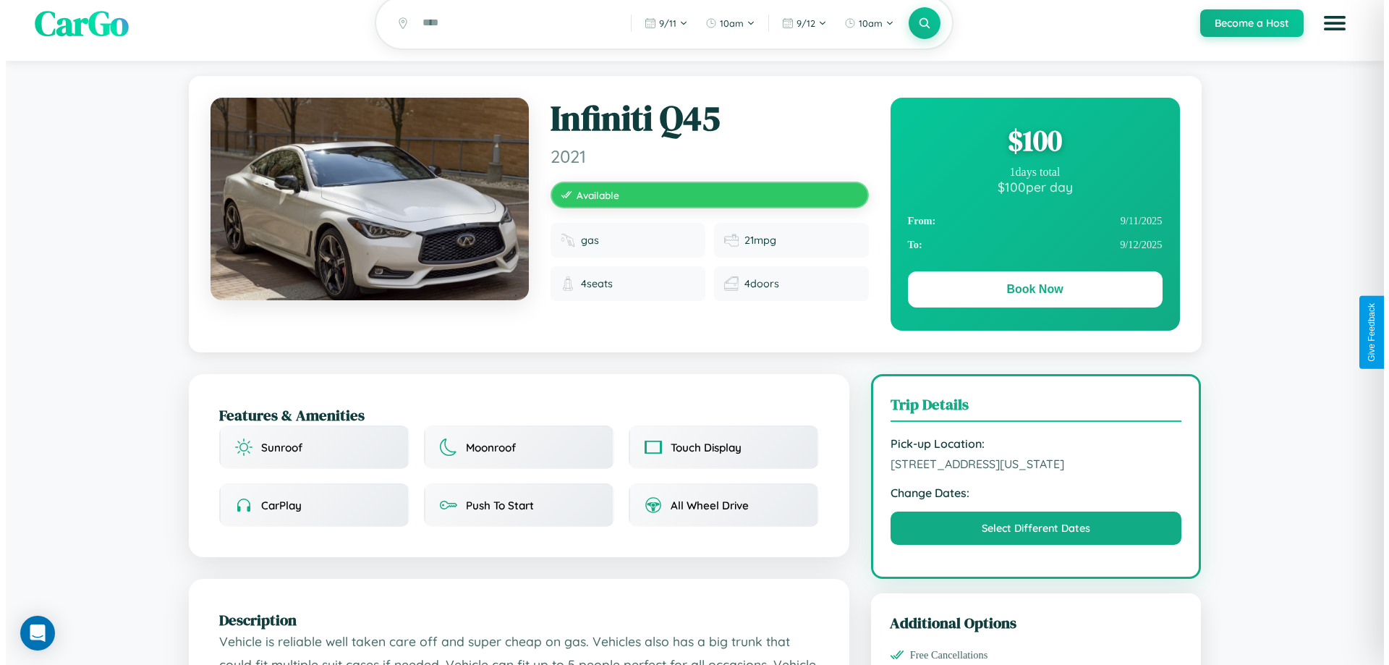
scroll to position [0, 0]
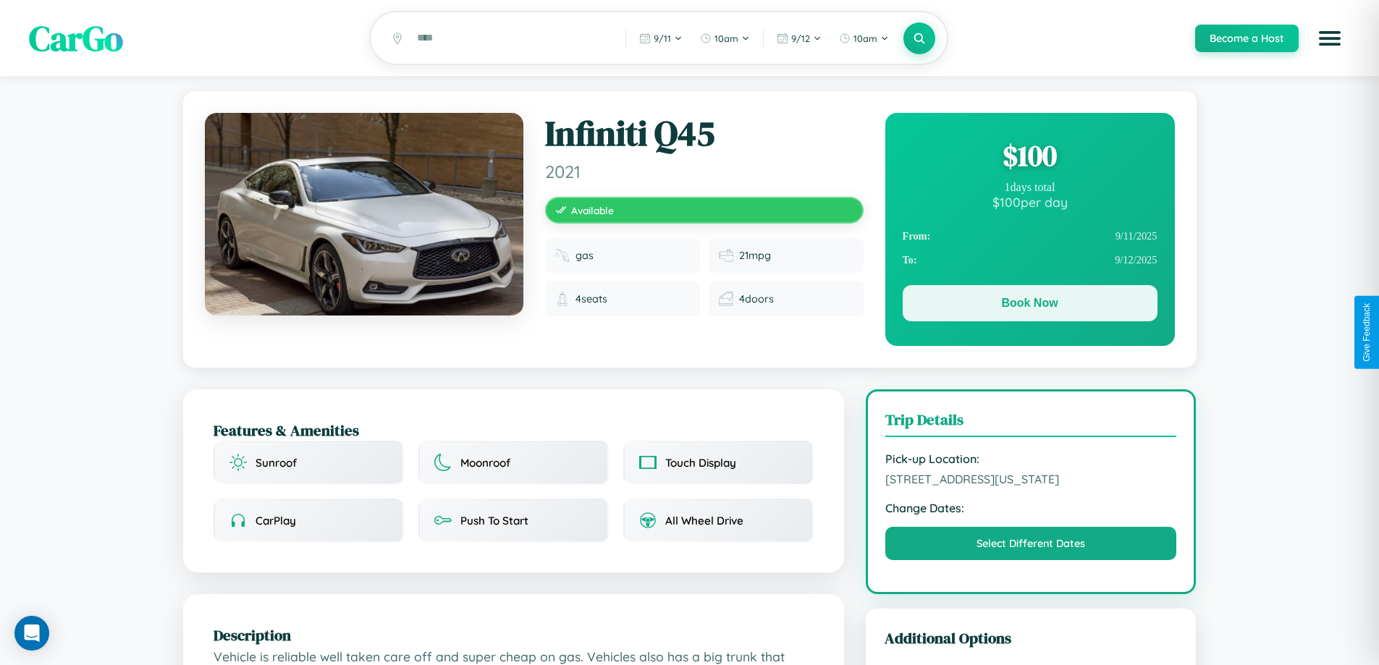
click at [1029, 305] on button "Book Now" at bounding box center [1029, 303] width 255 height 36
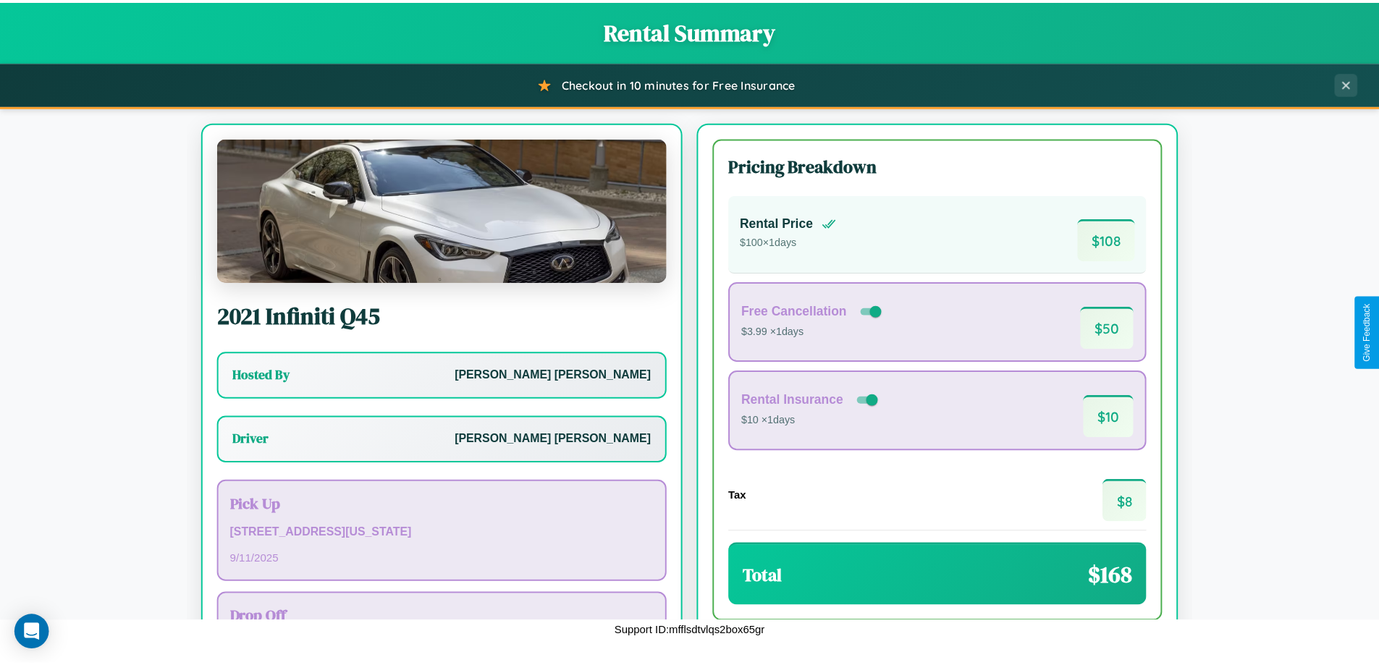
scroll to position [104, 0]
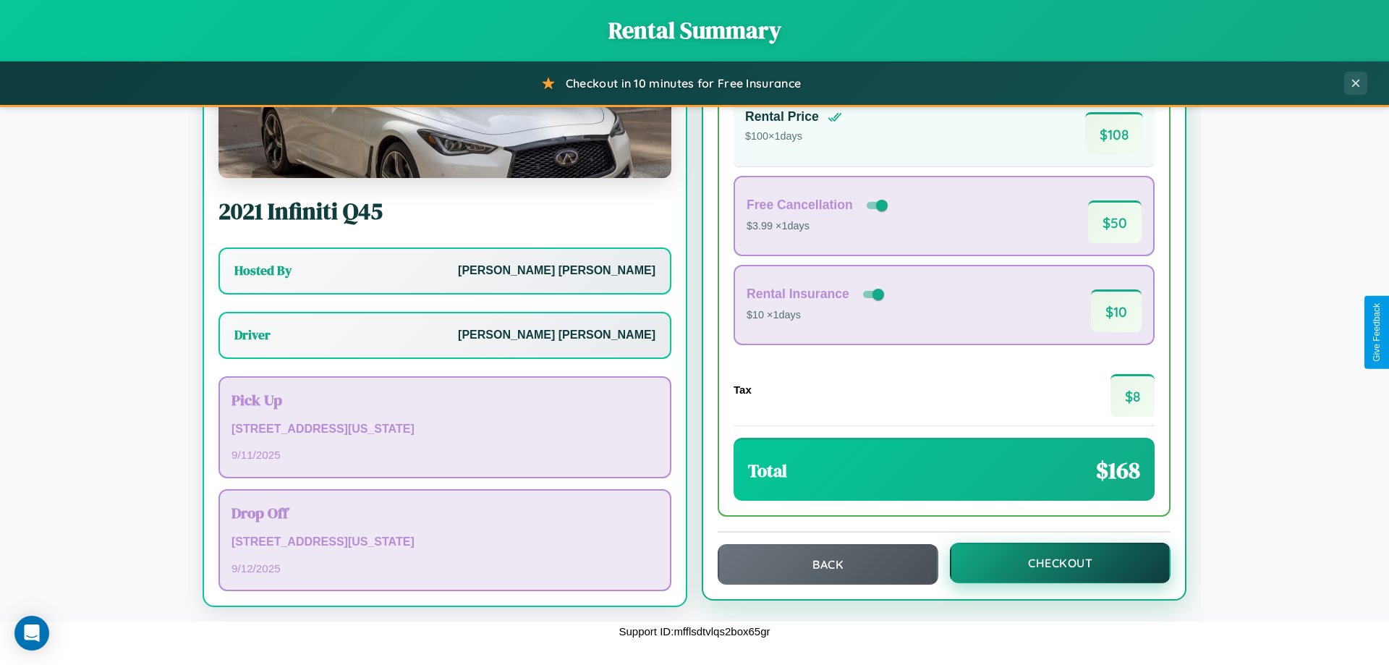
click at [1051, 563] on button "Checkout" at bounding box center [1060, 563] width 221 height 41
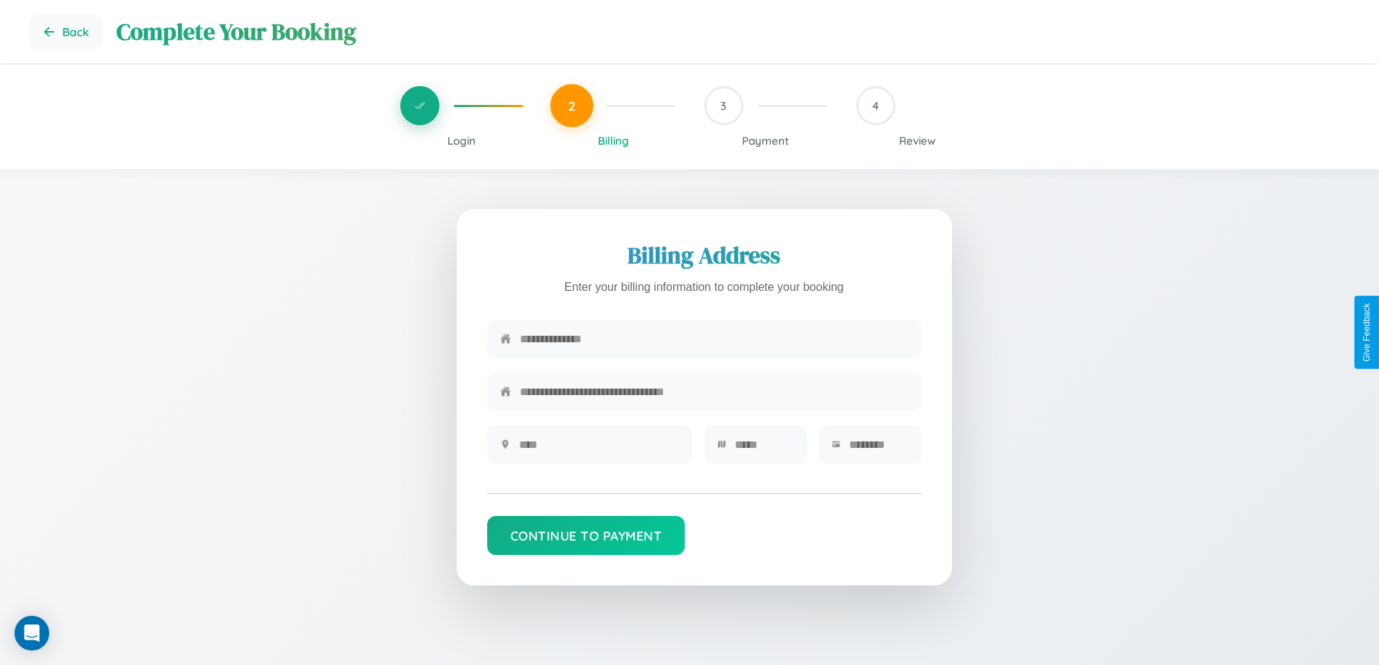
click at [714, 342] on input "text" at bounding box center [714, 338] width 389 height 35
type input "**********"
click at [598, 449] on input "text" at bounding box center [599, 444] width 161 height 35
type input "********"
click at [763, 449] on input "text" at bounding box center [764, 444] width 59 height 35
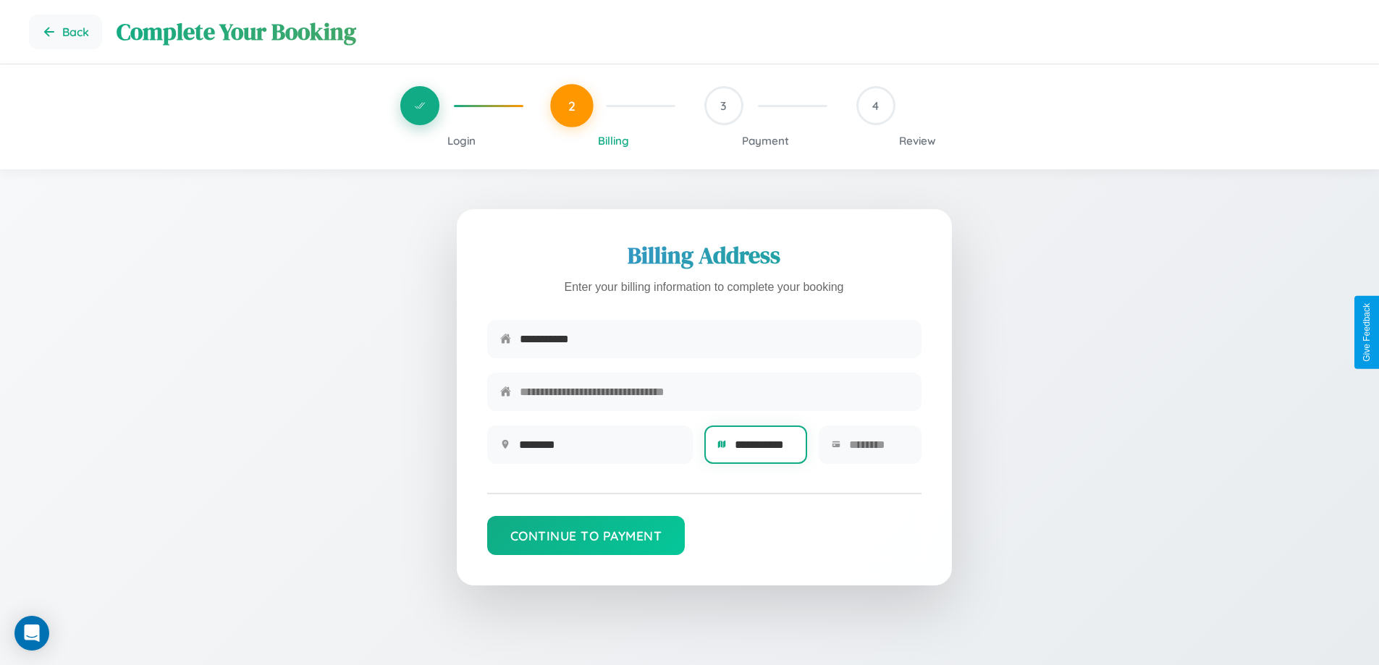
scroll to position [0, 5]
type input "**********"
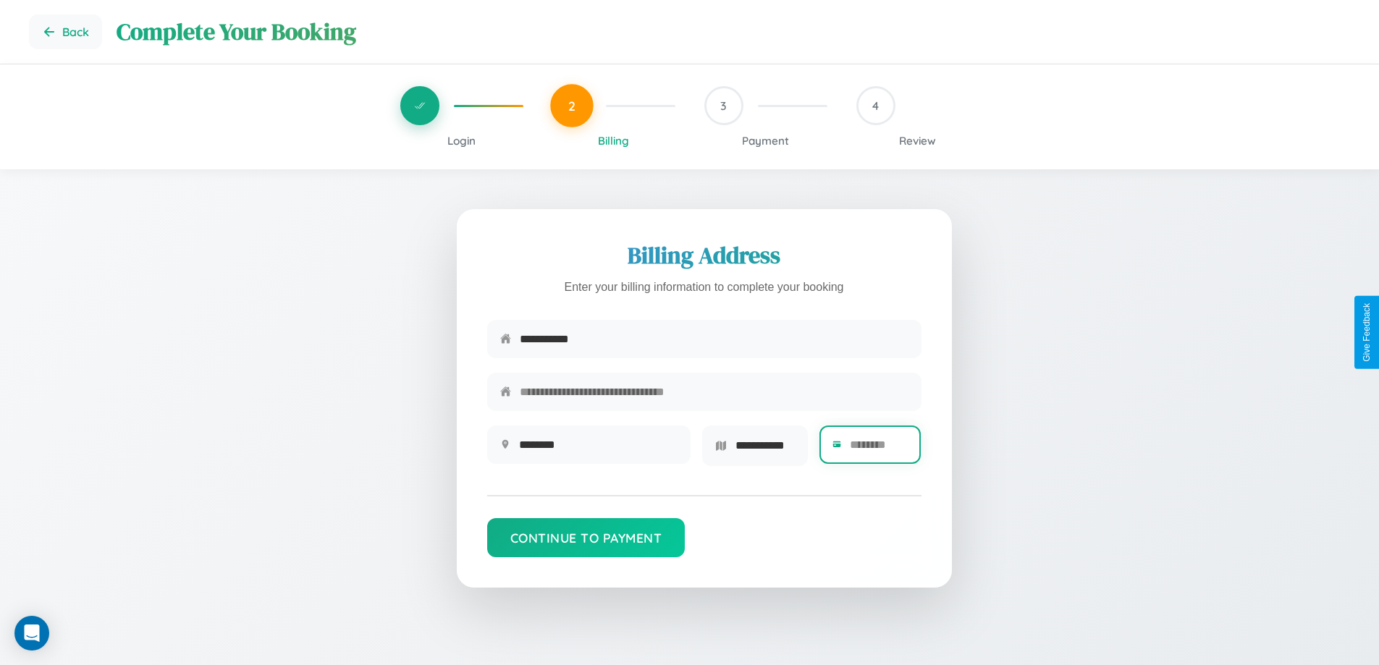
scroll to position [0, 0]
click at [878, 449] on input "text" at bounding box center [879, 444] width 59 height 35
type input "*****"
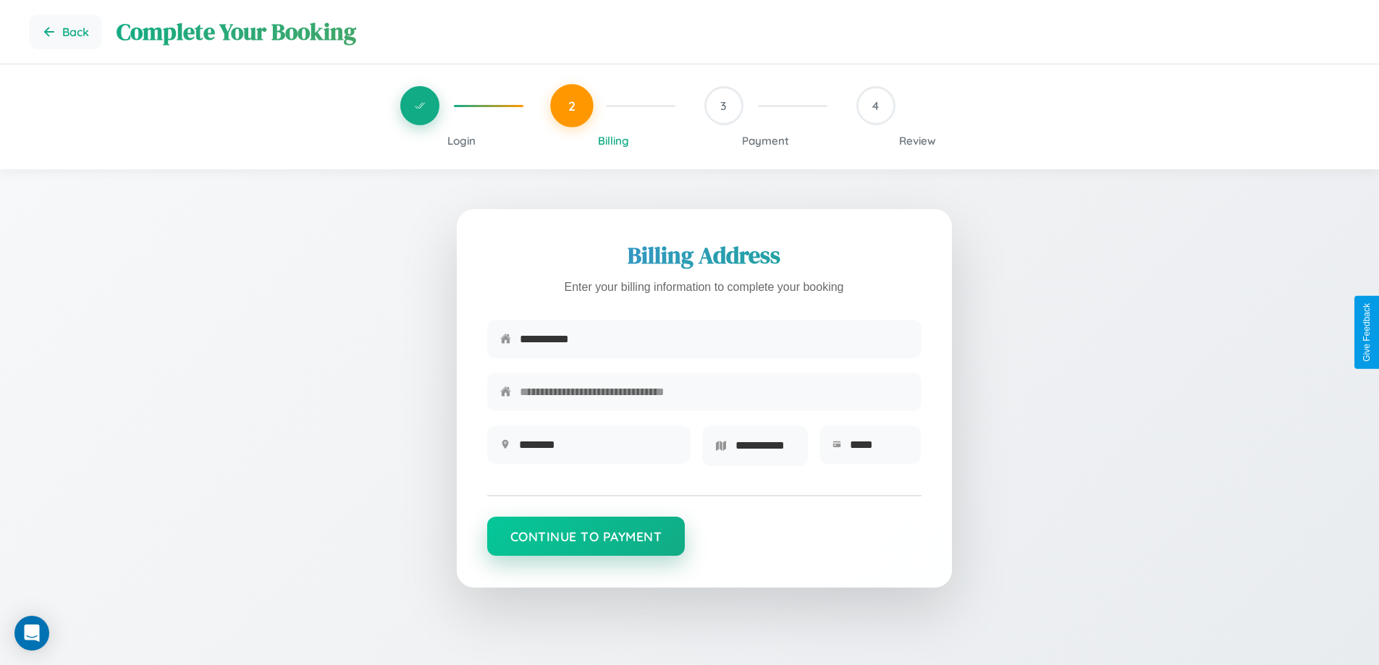
click at [585, 541] on button "Continue to Payment" at bounding box center [586, 536] width 198 height 39
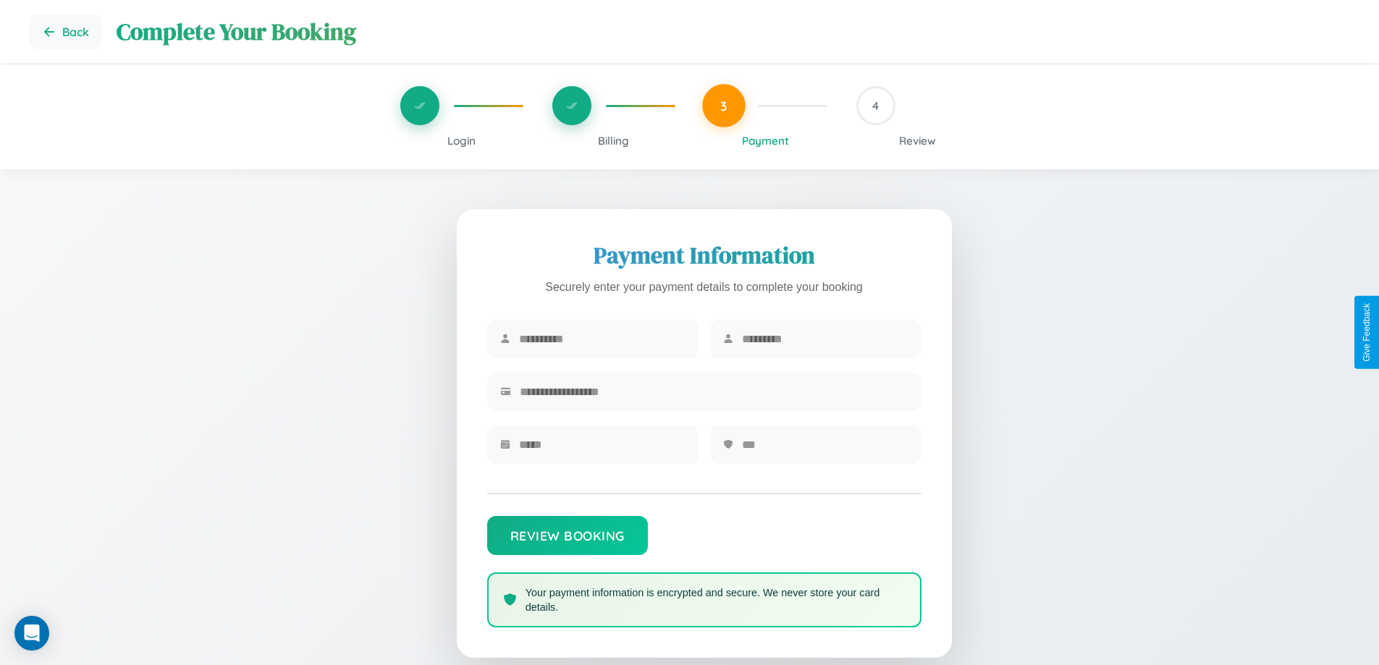
click at [601, 339] on input "text" at bounding box center [602, 338] width 166 height 35
type input "******"
click at [824, 339] on input "text" at bounding box center [825, 338] width 166 height 35
type input "*******"
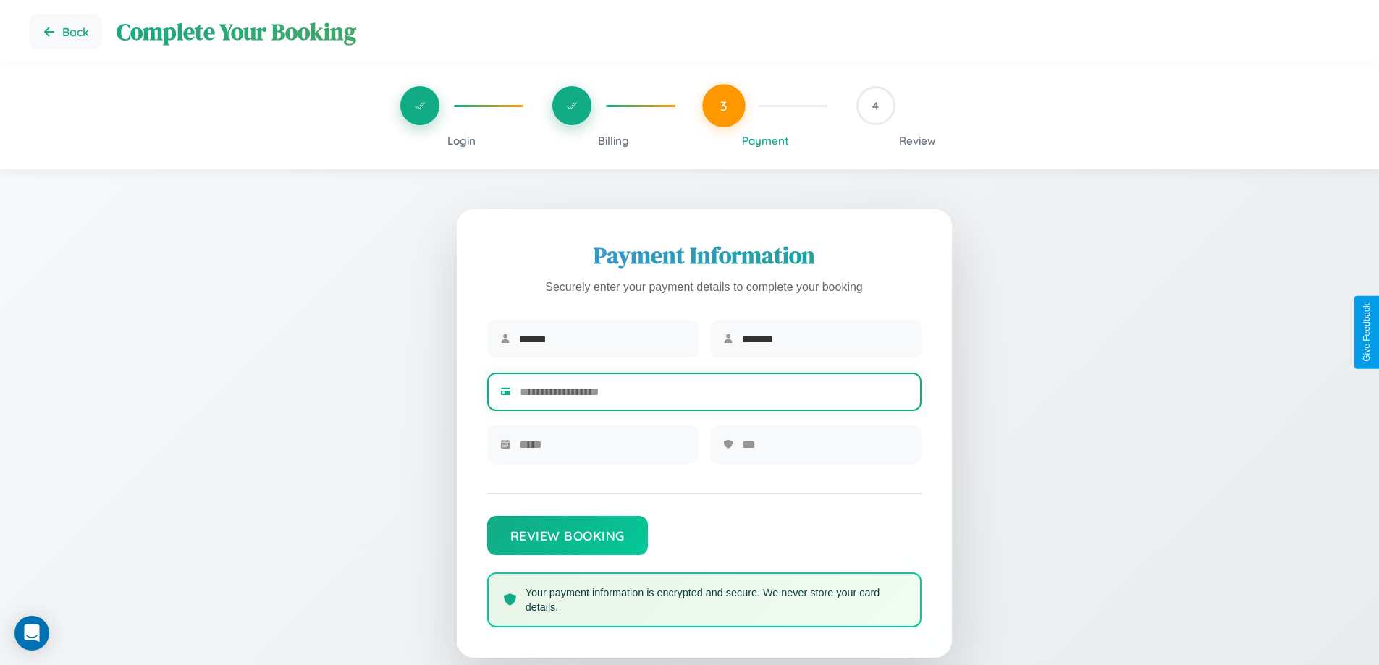
click at [714, 394] on input "text" at bounding box center [714, 391] width 389 height 35
type input "**********"
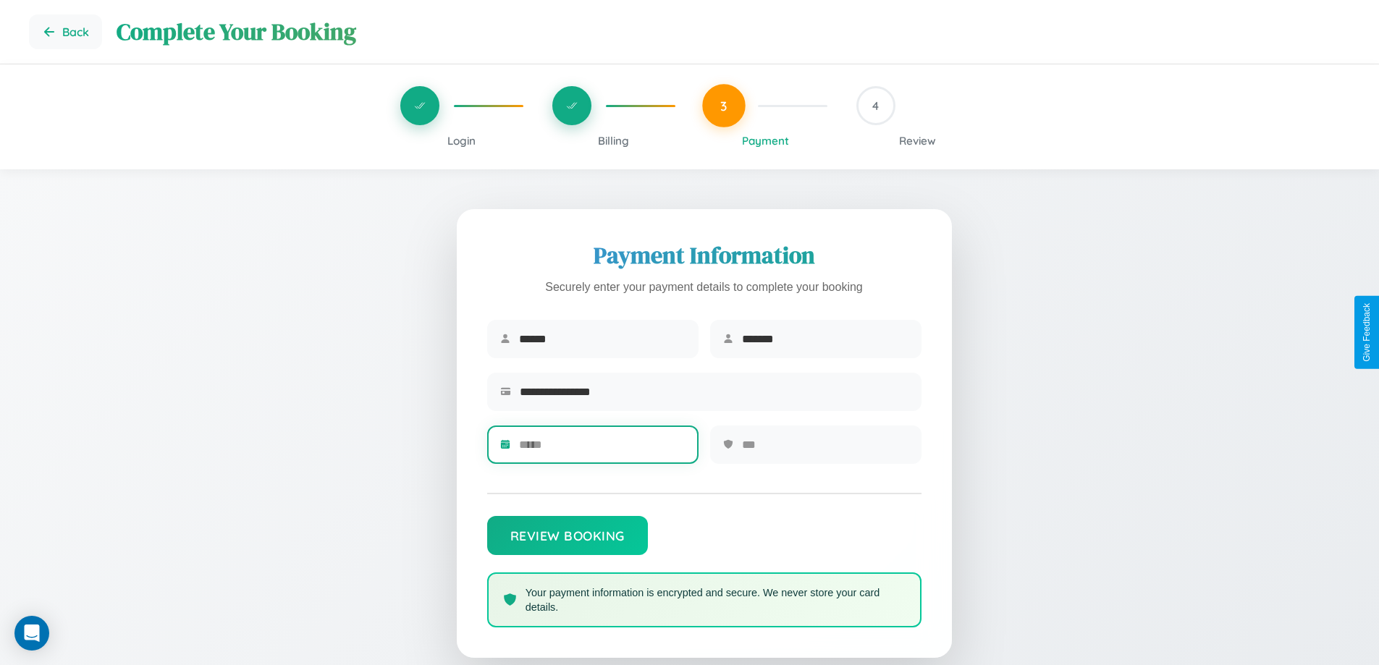
click at [601, 449] on input "text" at bounding box center [602, 444] width 166 height 35
type input "*****"
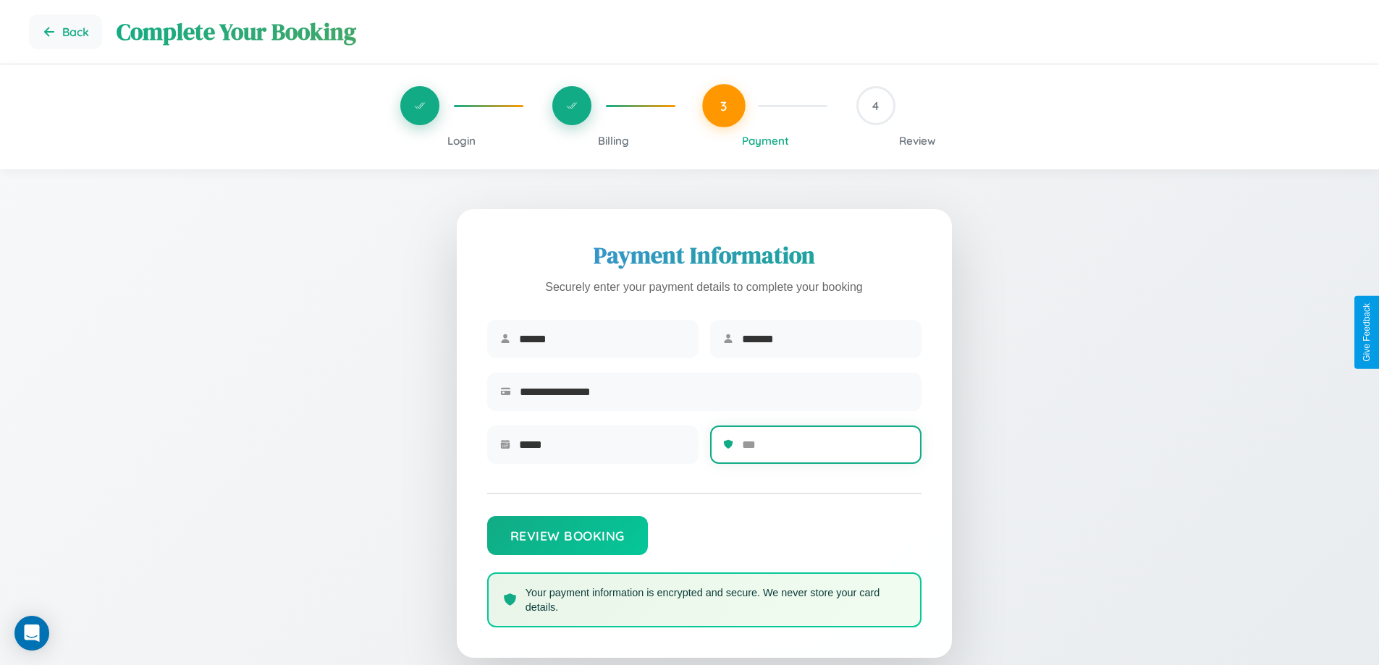
click at [824, 449] on input "text" at bounding box center [825, 444] width 166 height 35
type input "***"
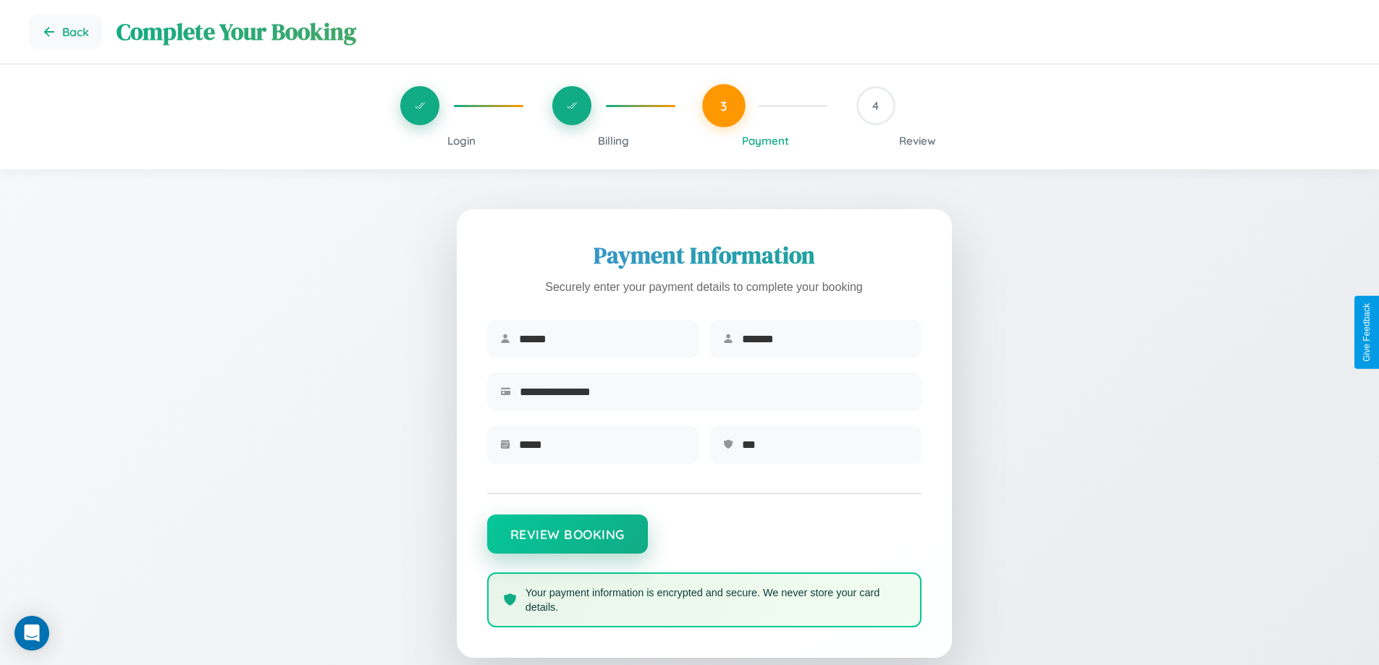
click at [567, 541] on button "Review Booking" at bounding box center [567, 534] width 161 height 39
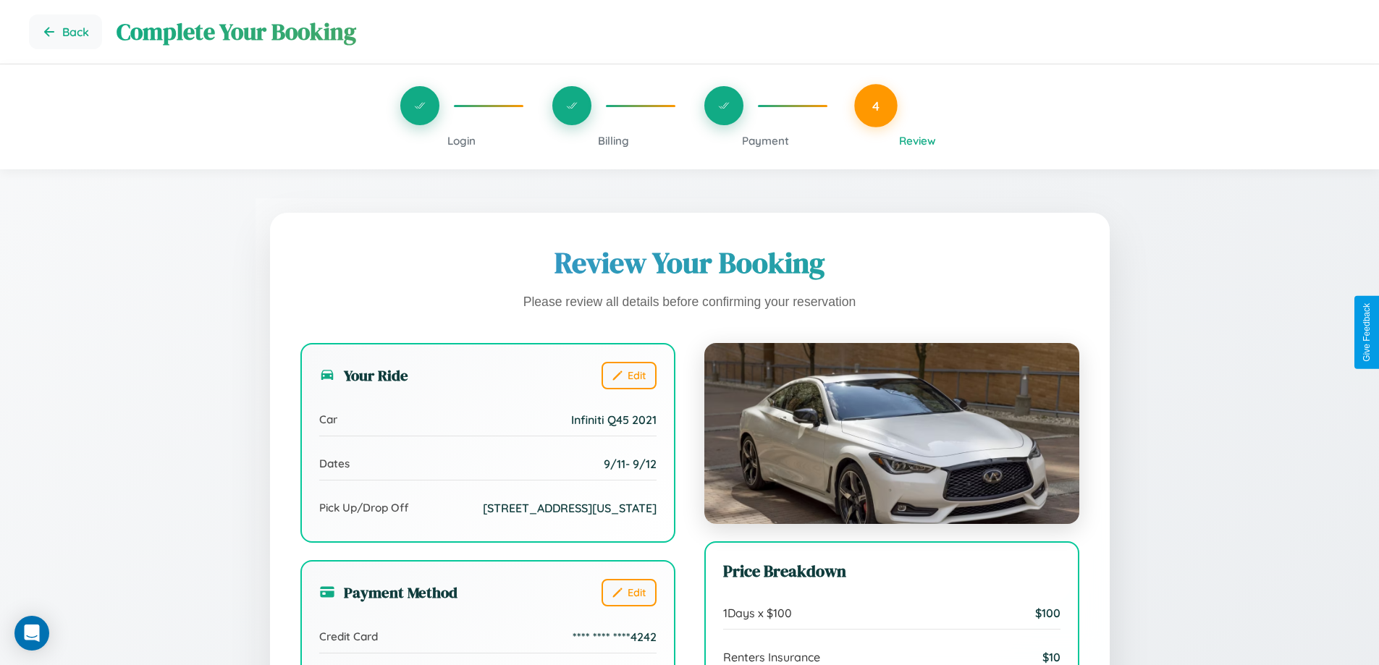
click at [613, 140] on span "Billing" at bounding box center [613, 141] width 31 height 14
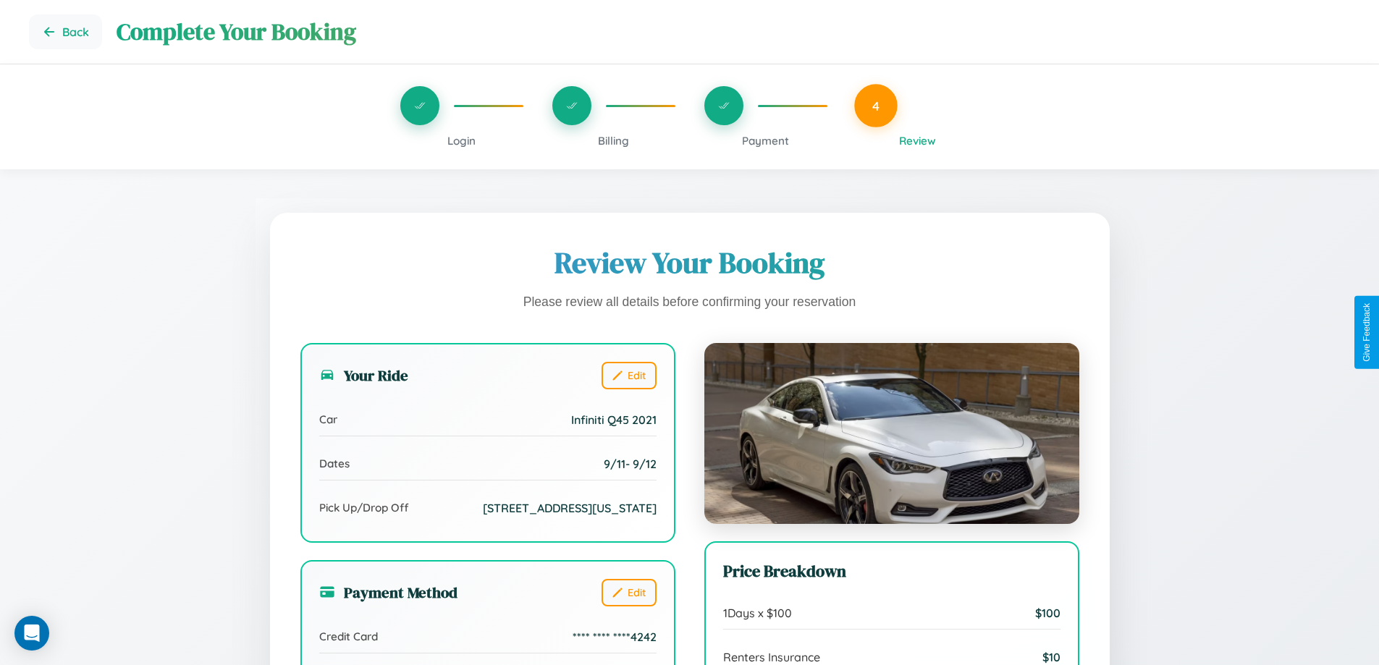
click at [613, 140] on span "Billing" at bounding box center [613, 141] width 31 height 14
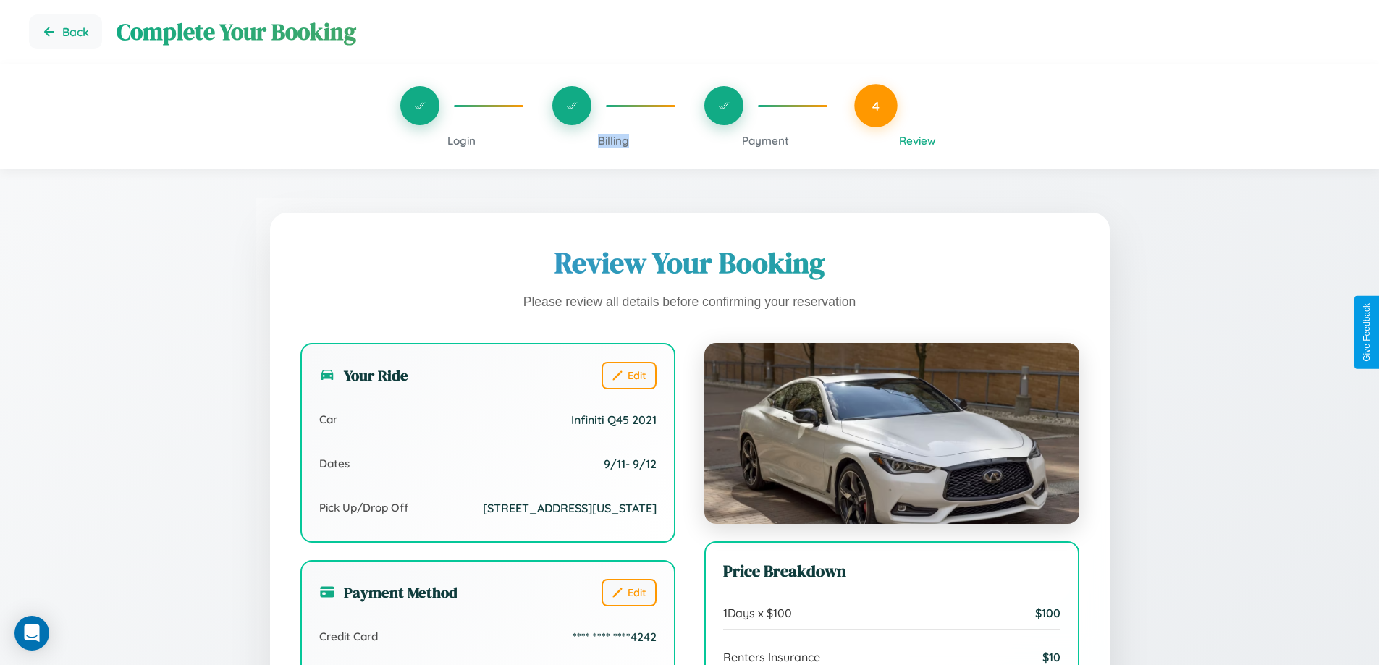
click at [613, 140] on span "Billing" at bounding box center [613, 141] width 31 height 14
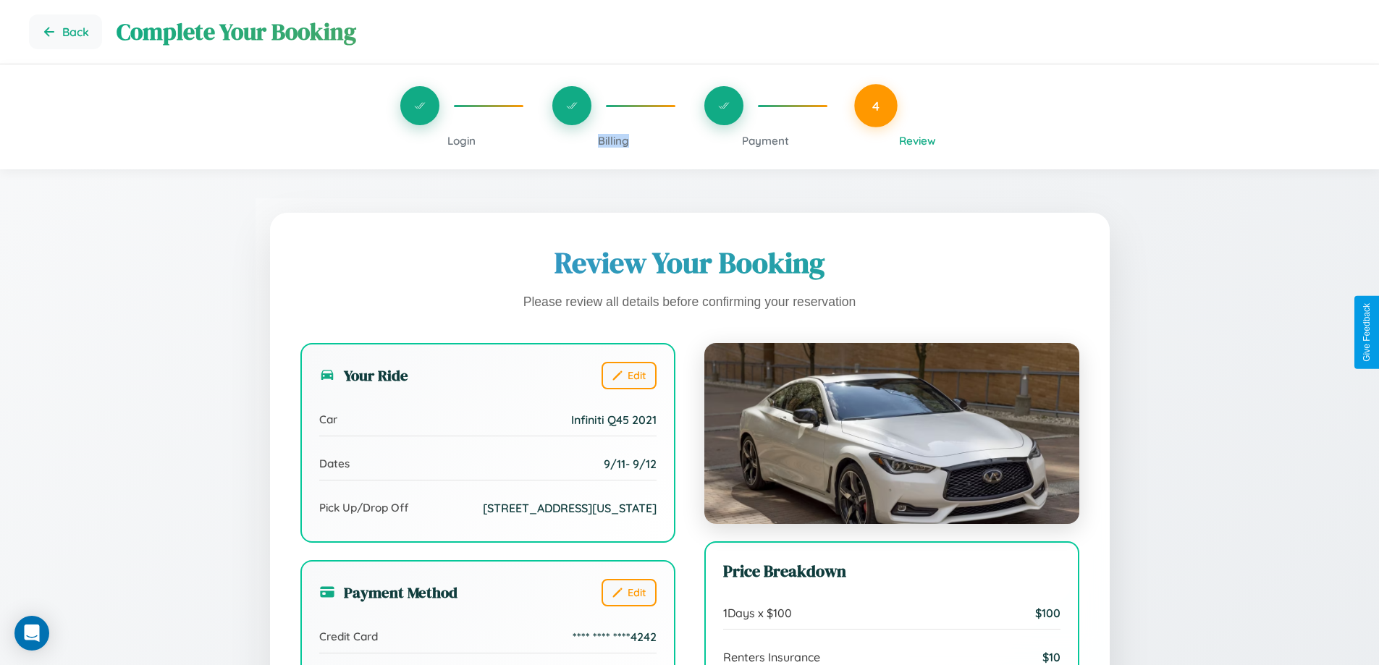
click at [613, 140] on span "Billing" at bounding box center [613, 141] width 31 height 14
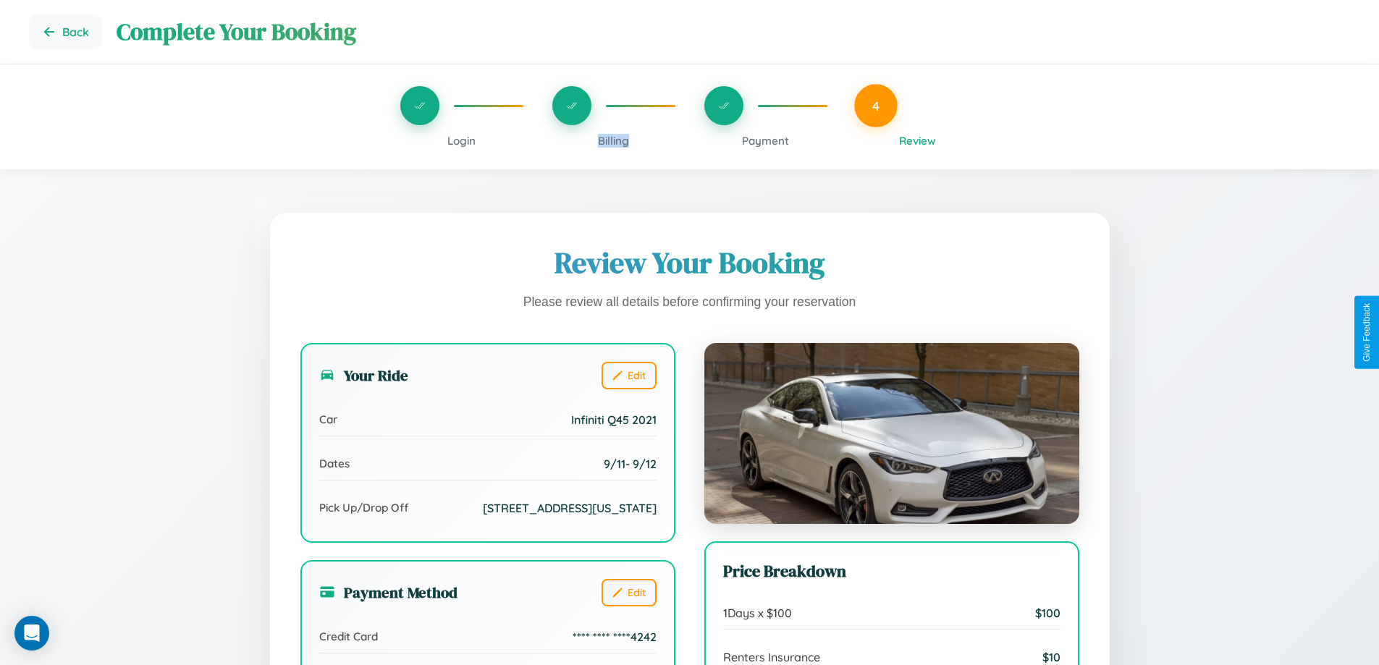
click at [613, 140] on span "Billing" at bounding box center [613, 141] width 31 height 14
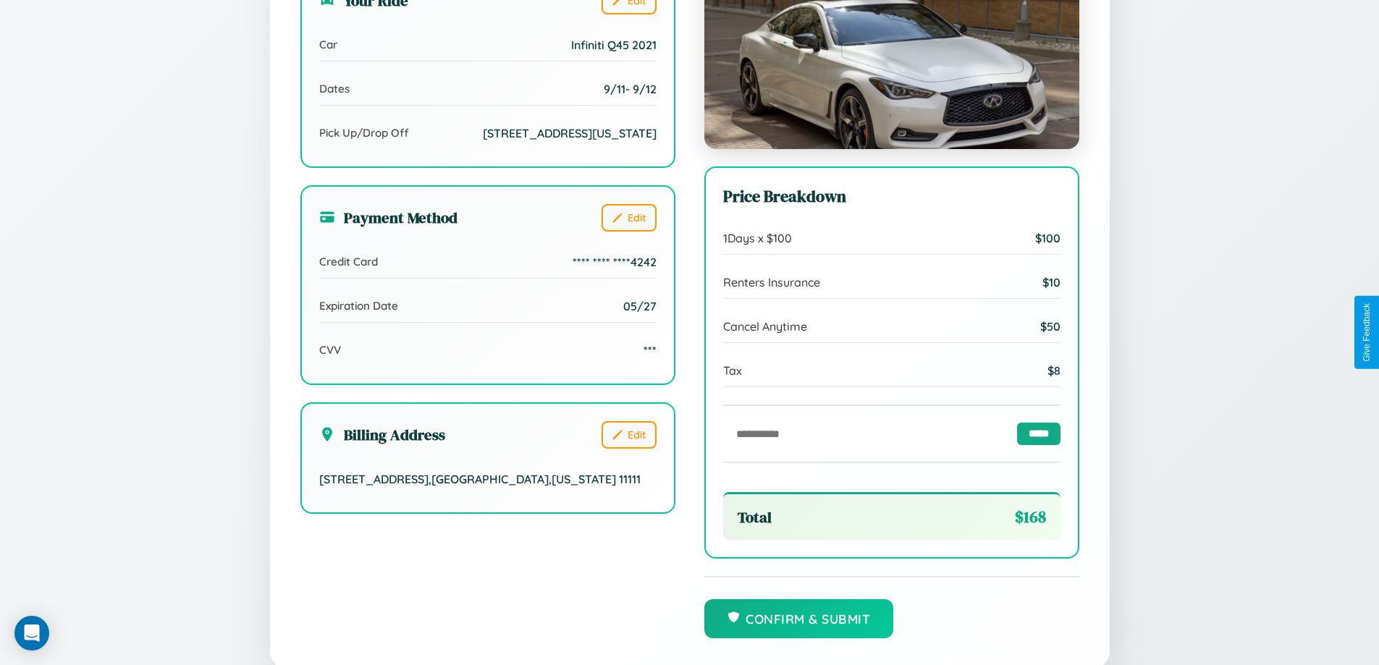
scroll to position [443, 0]
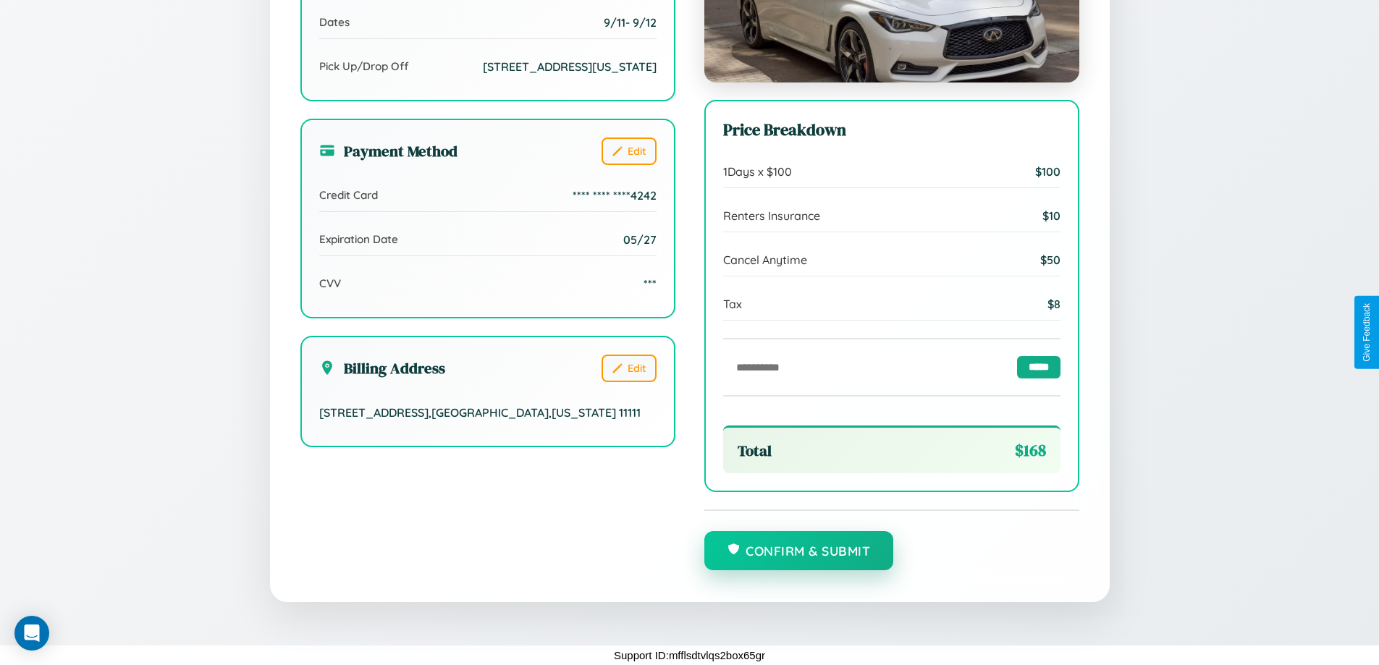
click at [798, 551] on button "Confirm & Submit" at bounding box center [799, 550] width 190 height 39
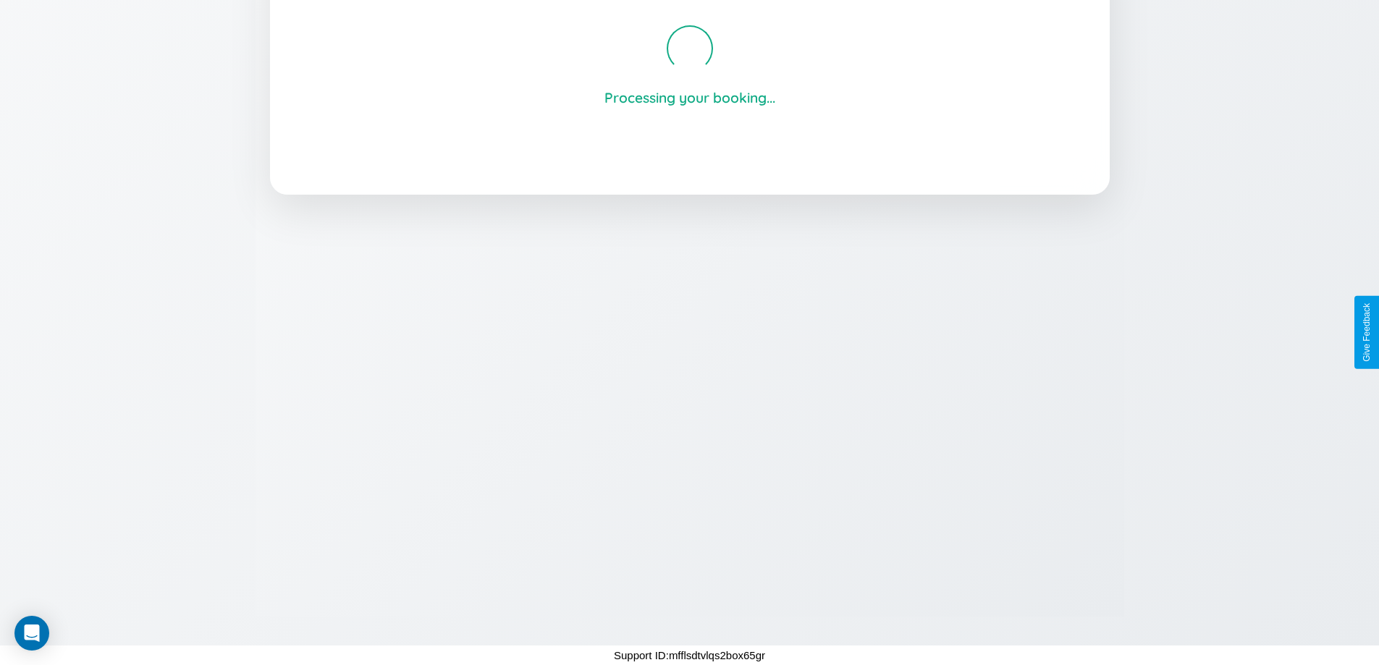
scroll to position [276, 0]
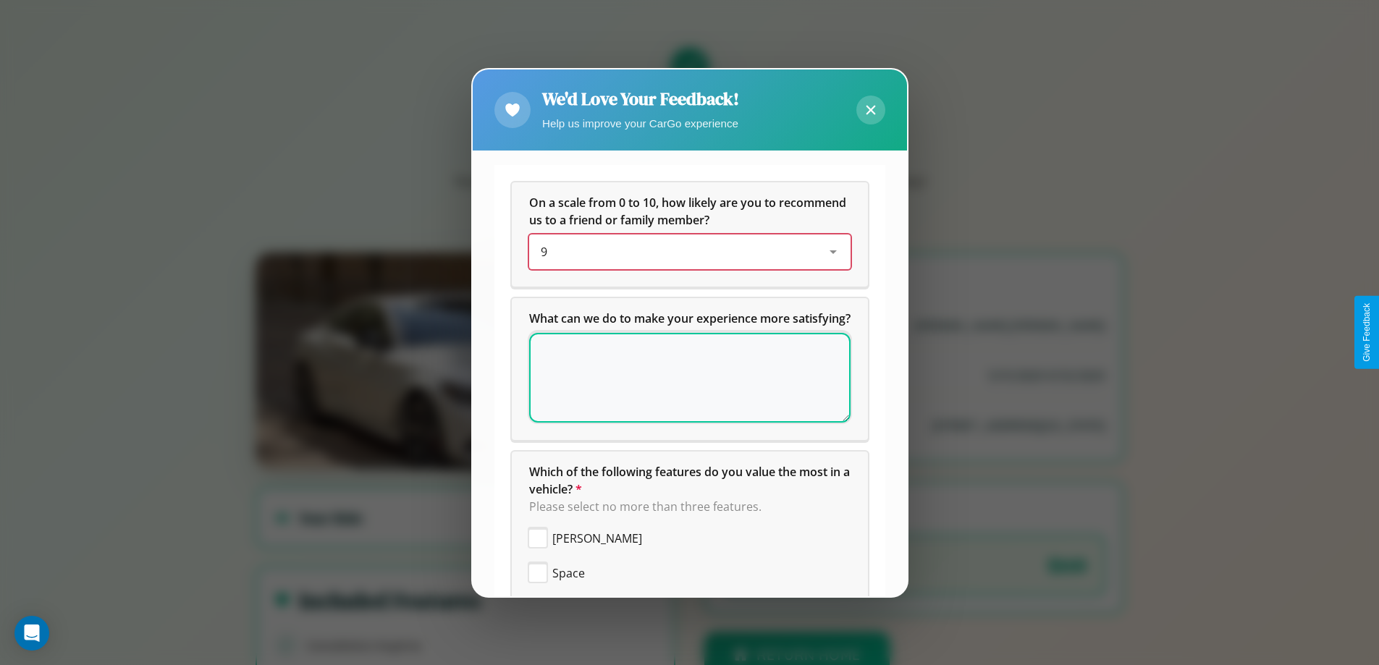
click at [684, 252] on div "9" at bounding box center [678, 251] width 275 height 17
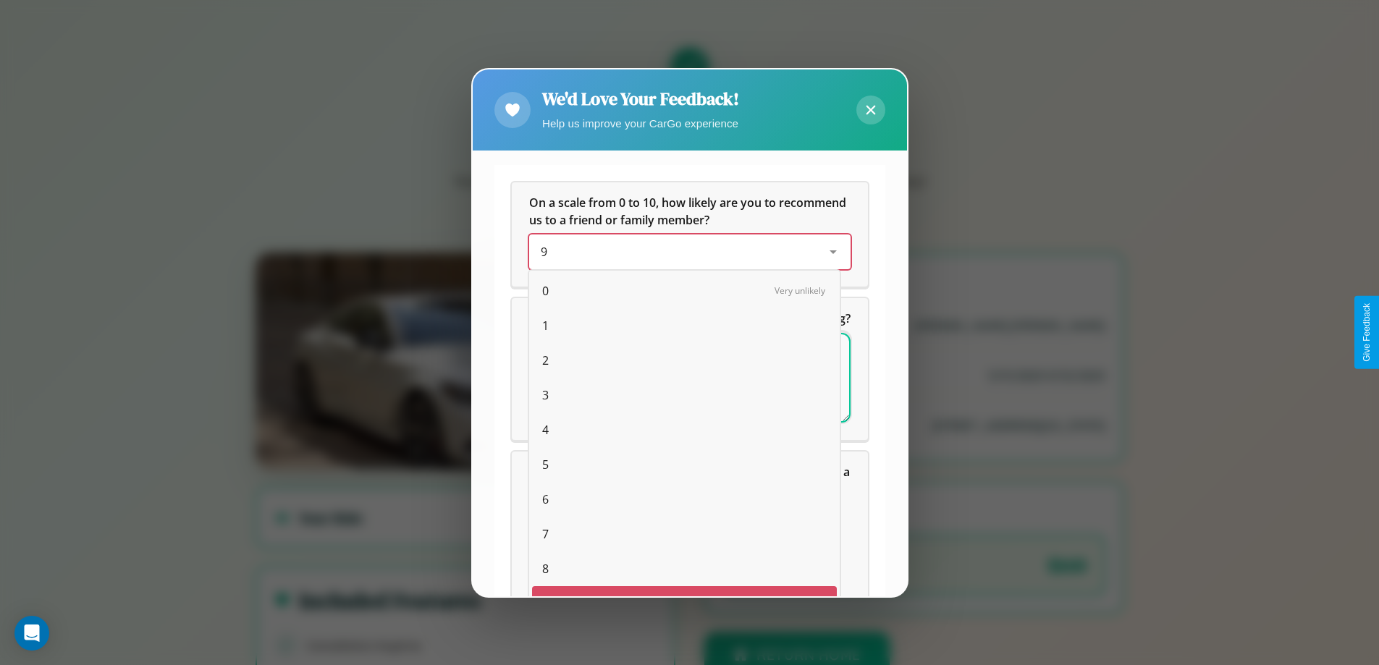
scroll to position [25, 59]
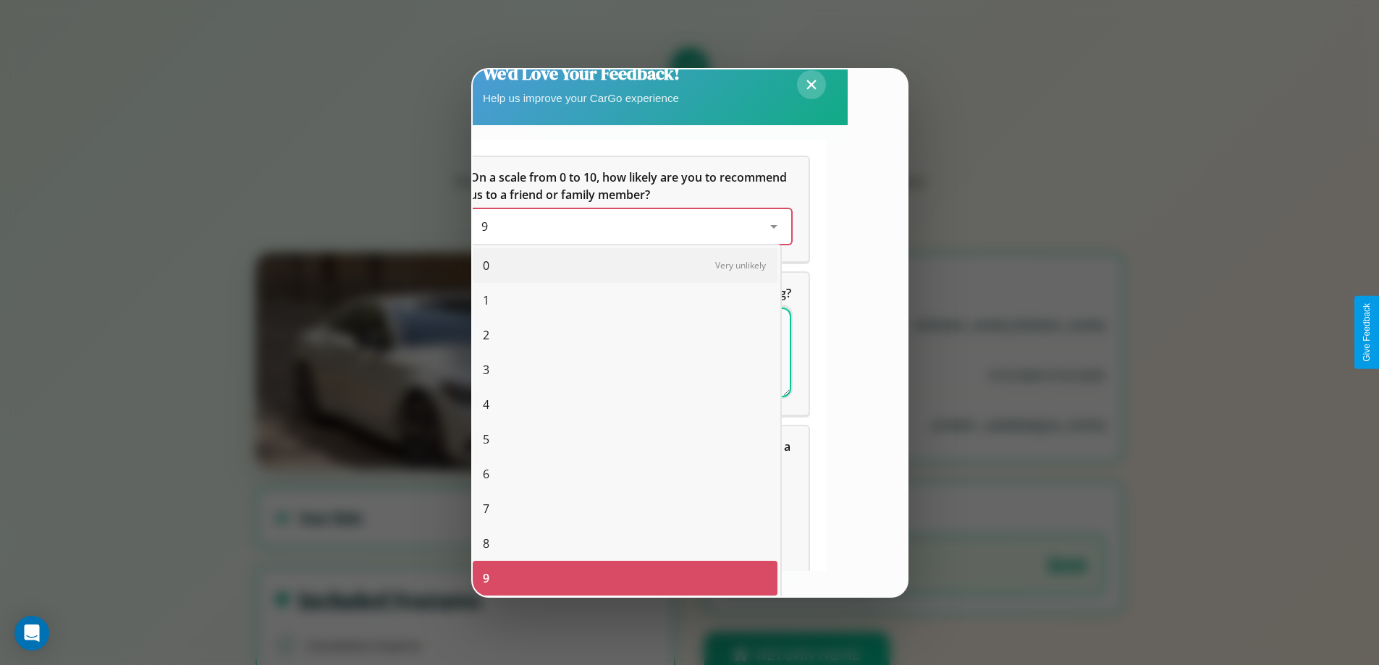
click at [486, 474] on span "6" at bounding box center [486, 473] width 7 height 17
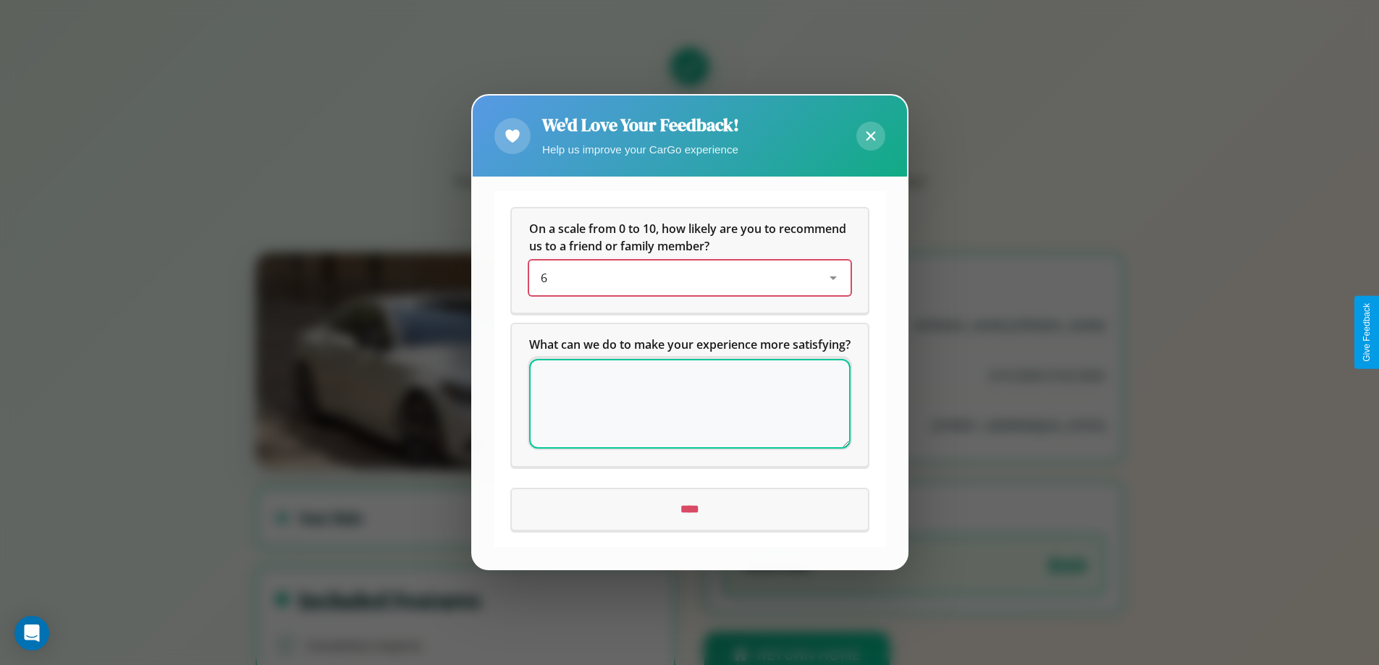
scroll to position [0, 0]
click at [870, 132] on icon at bounding box center [869, 136] width 9 height 9
